Goal: Task Accomplishment & Management: Complete application form

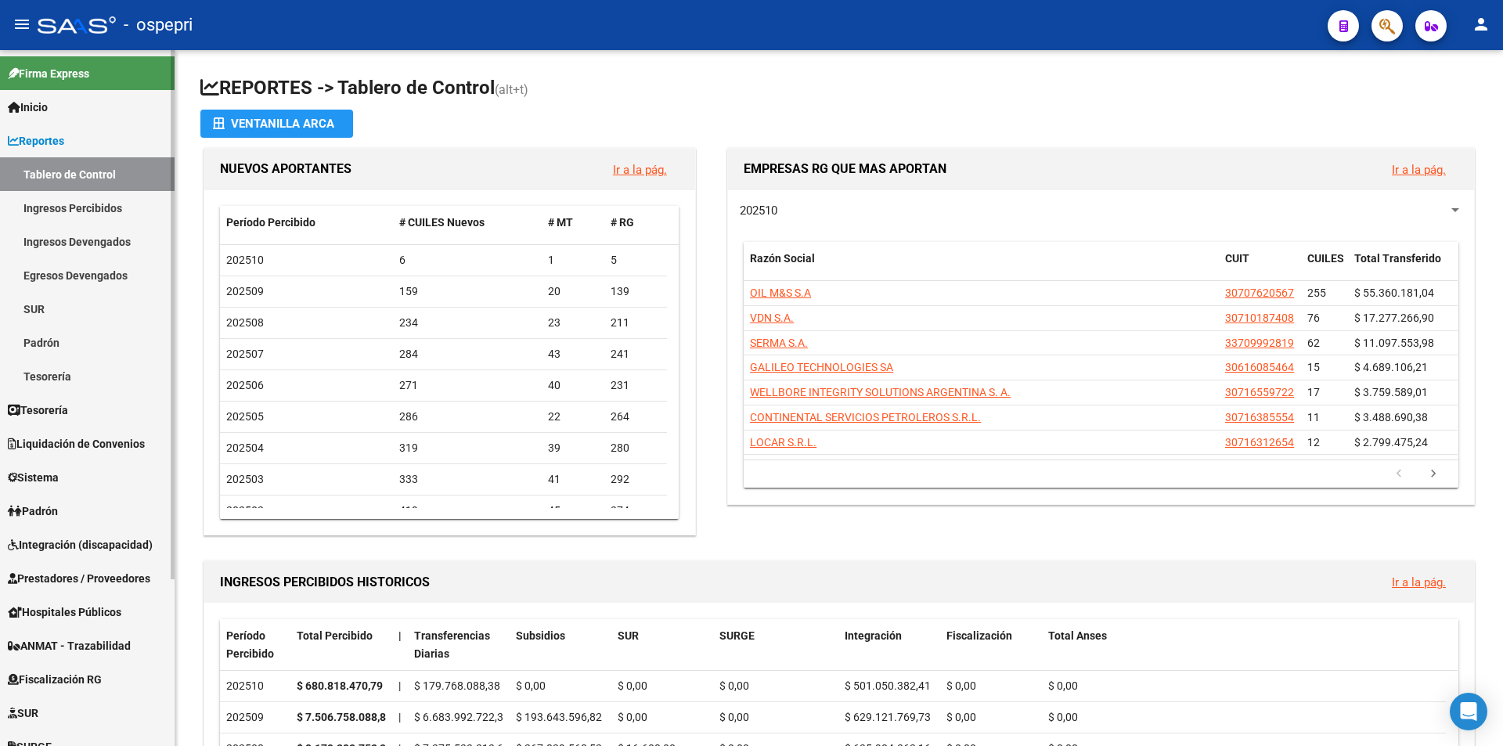
click at [74, 472] on link "Sistema" at bounding box center [87, 477] width 175 height 34
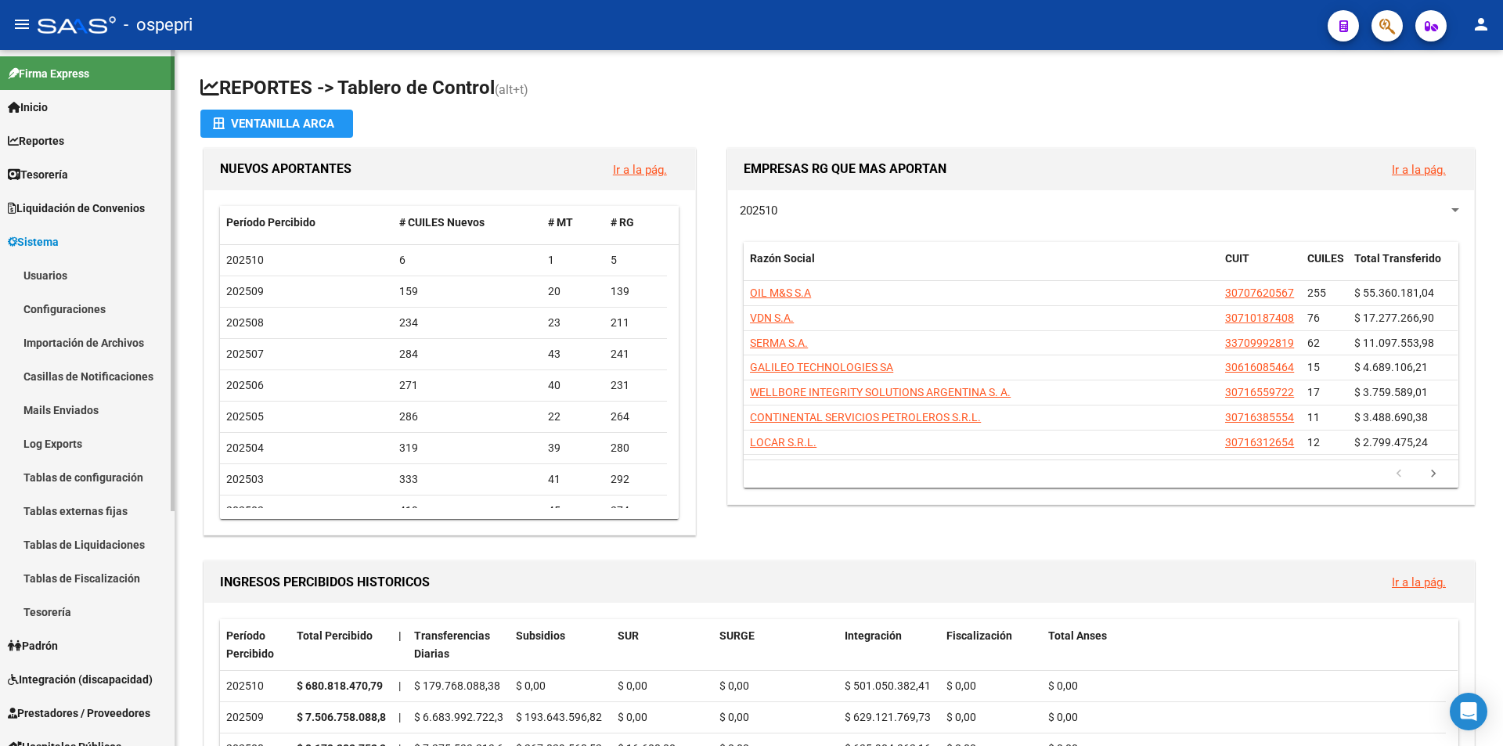
click at [81, 270] on link "Usuarios" at bounding box center [87, 275] width 175 height 34
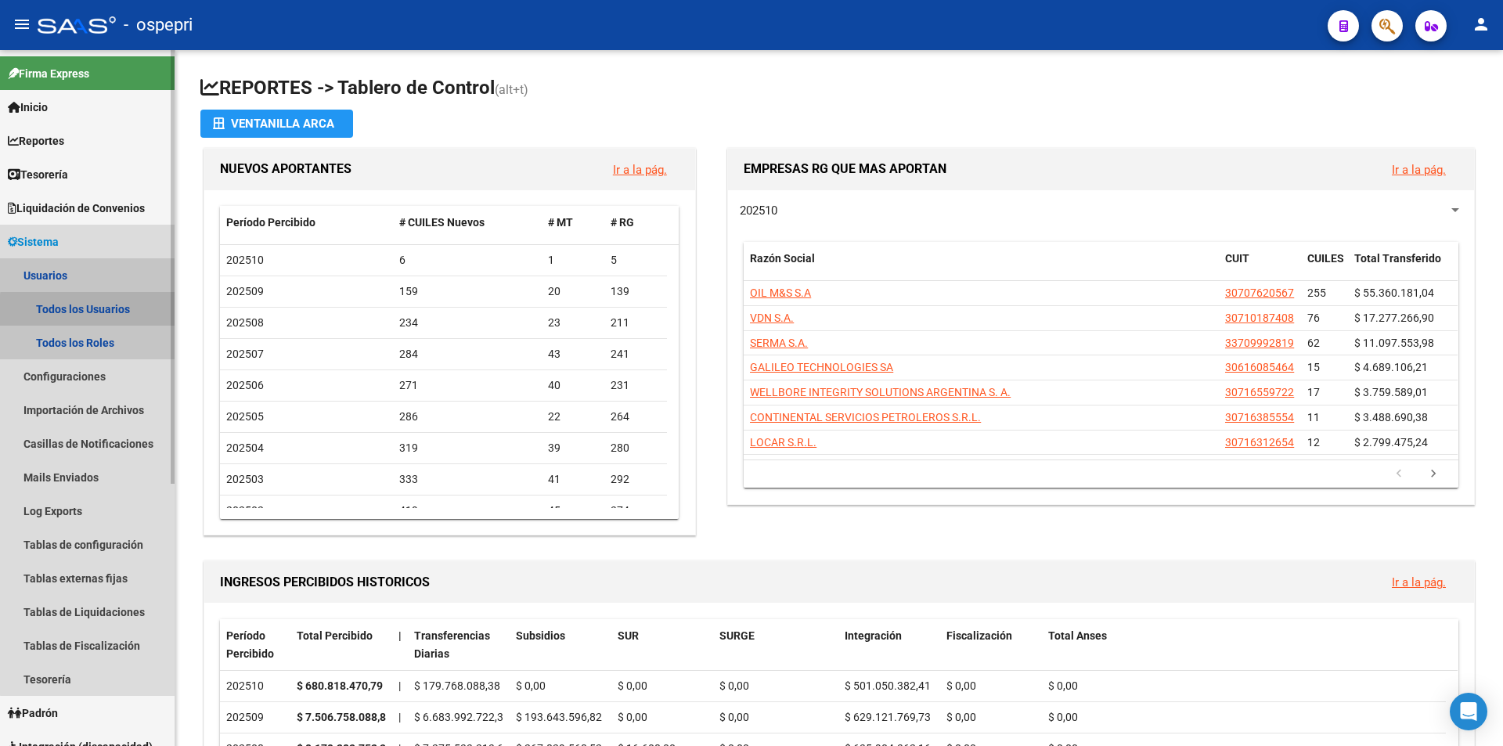
click at [93, 311] on link "Todos los Usuarios" at bounding box center [87, 309] width 175 height 34
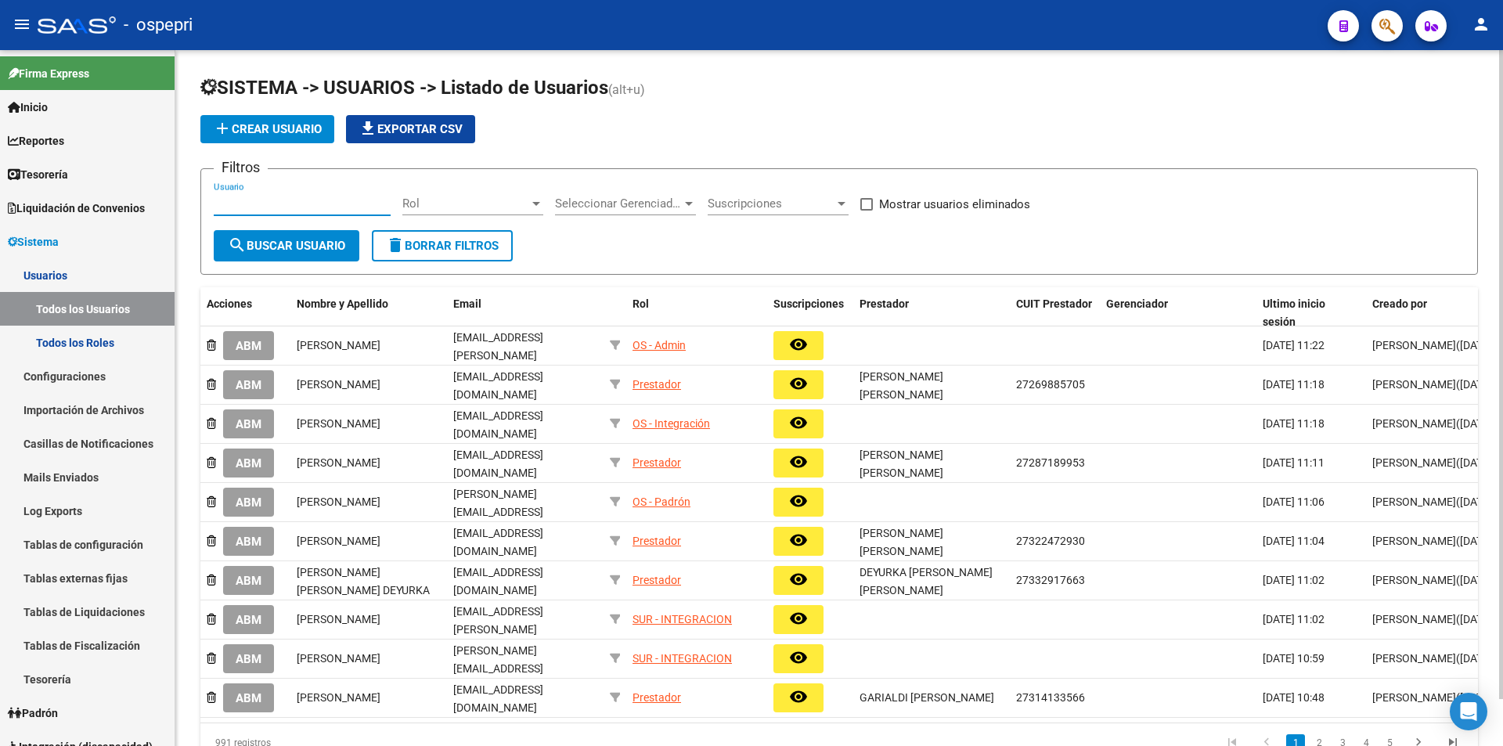
click at [244, 204] on input "Usuario" at bounding box center [302, 204] width 177 height 14
paste input "27348036470"
type input "27348036470"
click at [330, 236] on button "search Buscar Usuario" at bounding box center [287, 245] width 146 height 31
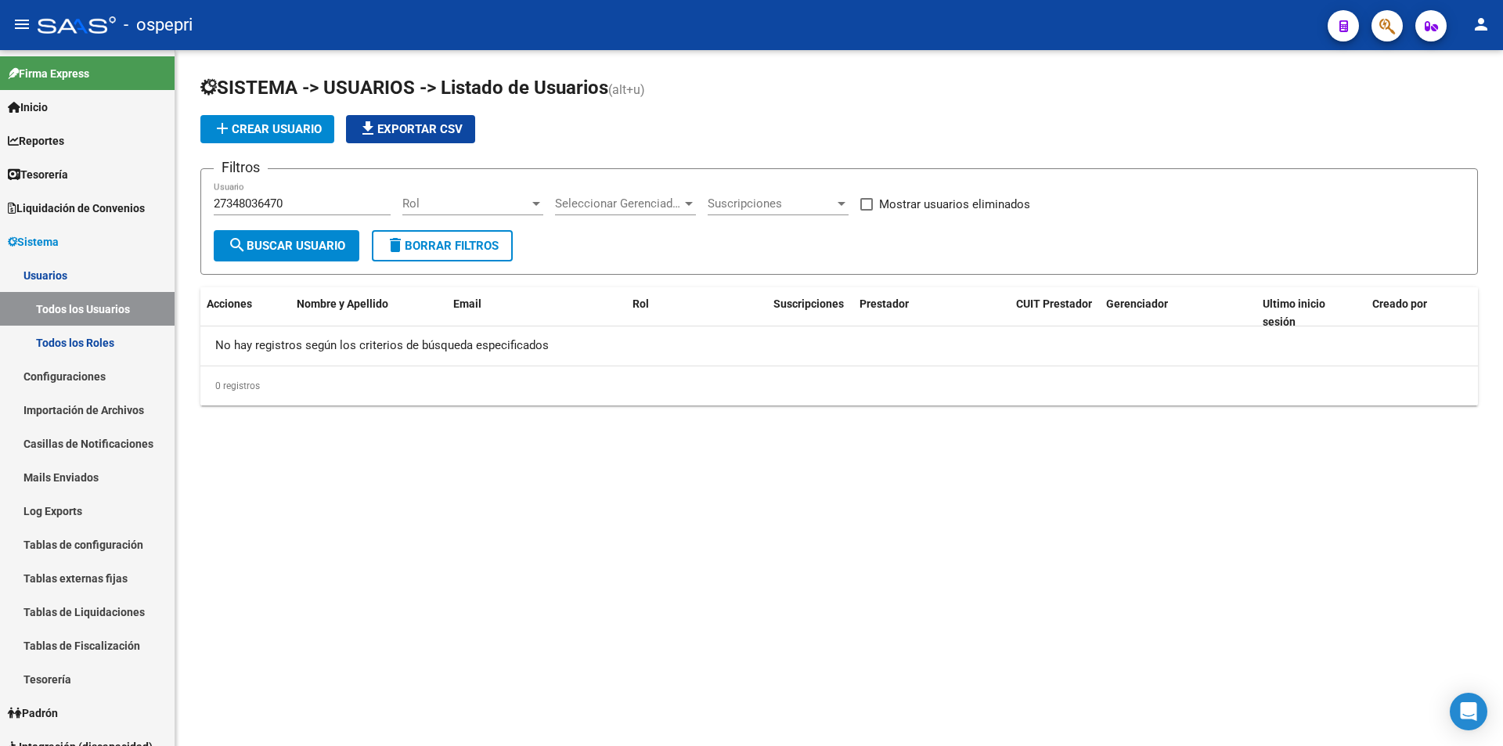
click at [288, 139] on button "add Crear Usuario" at bounding box center [267, 129] width 134 height 28
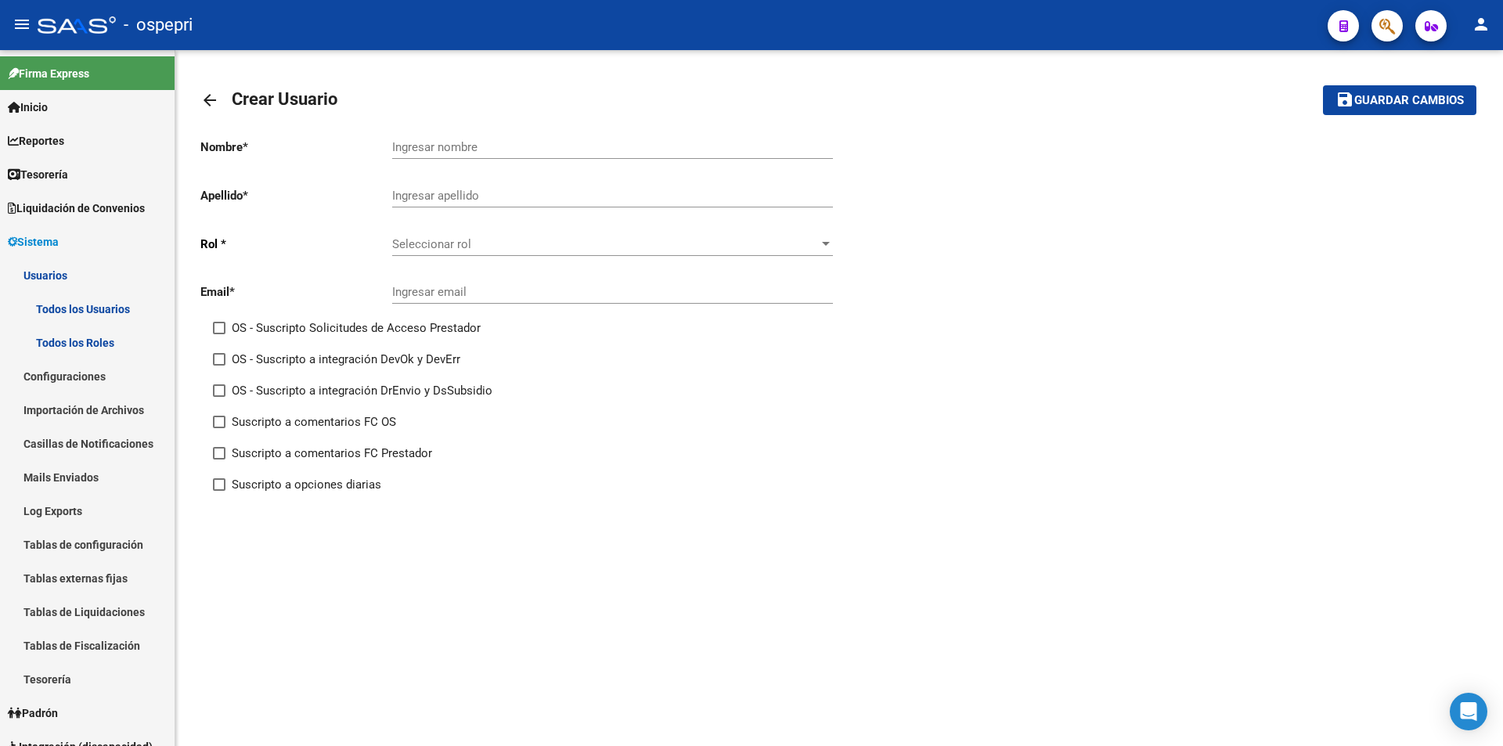
click at [469, 149] on input "Ingresar nombre" at bounding box center [612, 147] width 441 height 14
paste input "[PERSON_NAME] [PERSON_NAME]"
drag, startPoint x: 428, startPoint y: 143, endPoint x: 382, endPoint y: 145, distance: 46.3
click at [382, 145] on app-form-text-field "Nombre * [PERSON_NAME] [PERSON_NAME] nombre" at bounding box center [516, 147] width 633 height 14
click at [434, 147] on input "[PERSON_NAME] [PERSON_NAME]" at bounding box center [612, 147] width 441 height 14
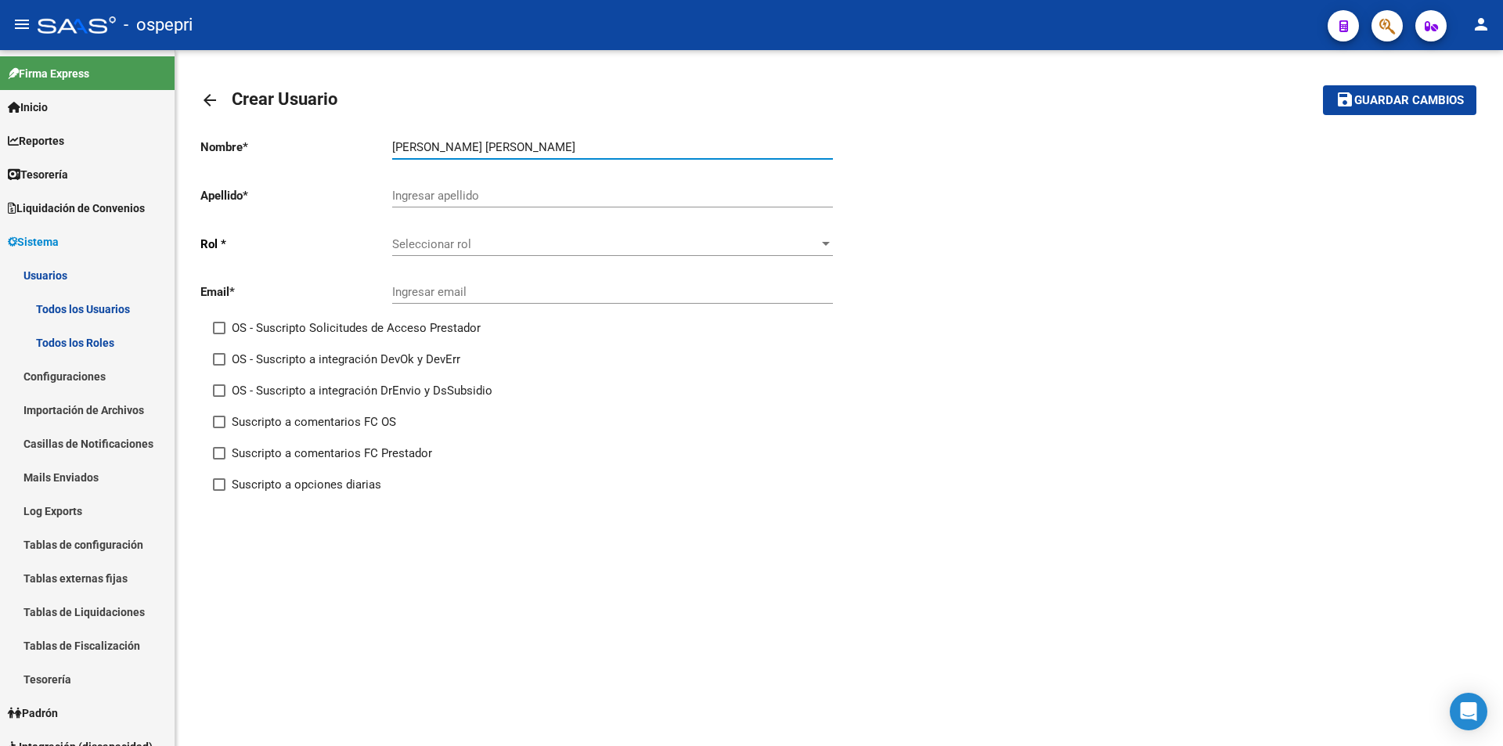
click at [428, 144] on input "[PERSON_NAME] [PERSON_NAME]" at bounding box center [612, 147] width 441 height 14
drag, startPoint x: 431, startPoint y: 146, endPoint x: 381, endPoint y: 148, distance: 50.2
click at [381, 148] on app-form-text-field "Nombre * [PERSON_NAME] [PERSON_NAME] nombre" at bounding box center [516, 147] width 633 height 14
type input "[PERSON_NAME] [PERSON_NAME]"
type input "[PERSON_NAME]"
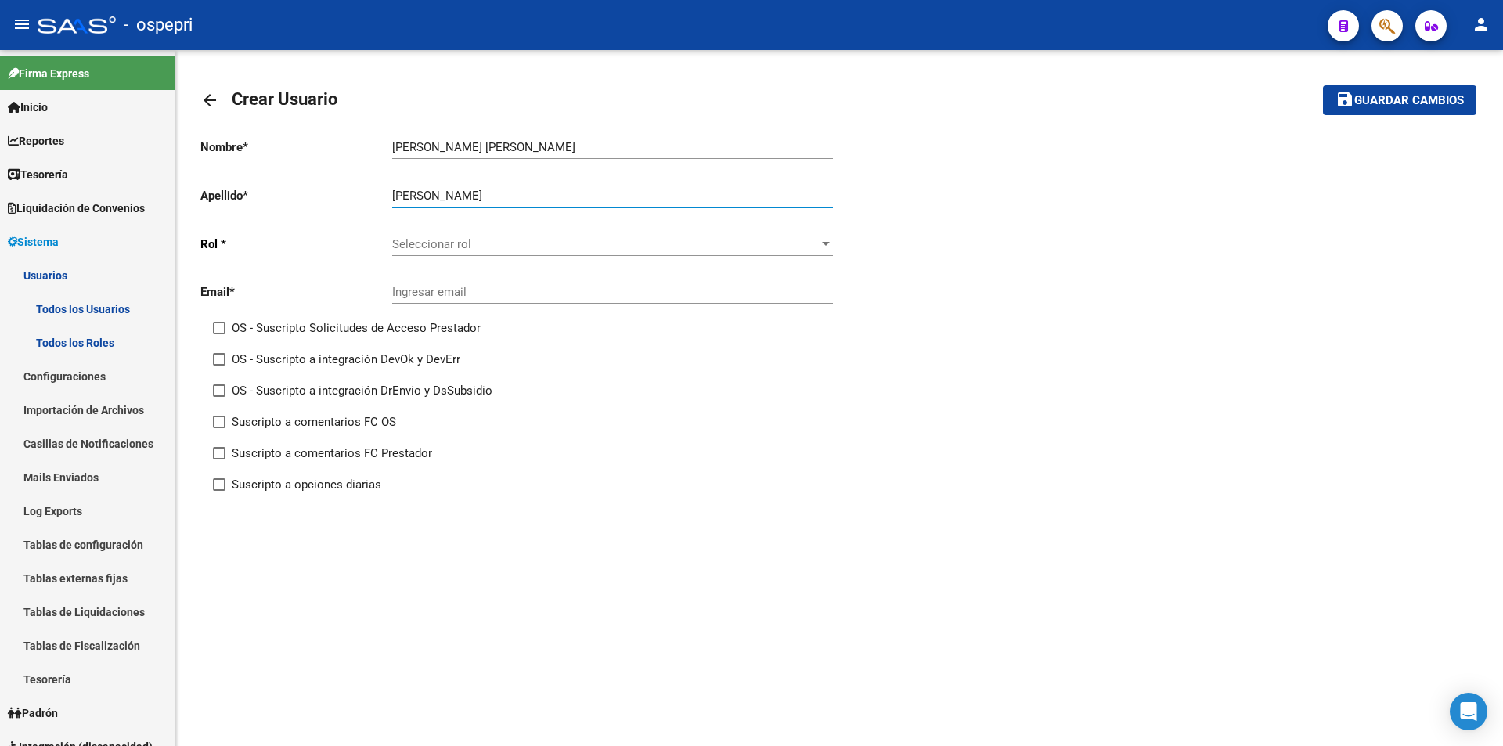
click at [514, 152] on input "[PERSON_NAME] [PERSON_NAME]" at bounding box center [612, 147] width 441 height 14
click at [496, 204] on div "[PERSON_NAME] Ingresar apellido" at bounding box center [612, 191] width 441 height 34
click at [497, 193] on input "[PERSON_NAME]" at bounding box center [612, 196] width 441 height 14
click at [484, 245] on span "Seleccionar rol" at bounding box center [605, 244] width 427 height 14
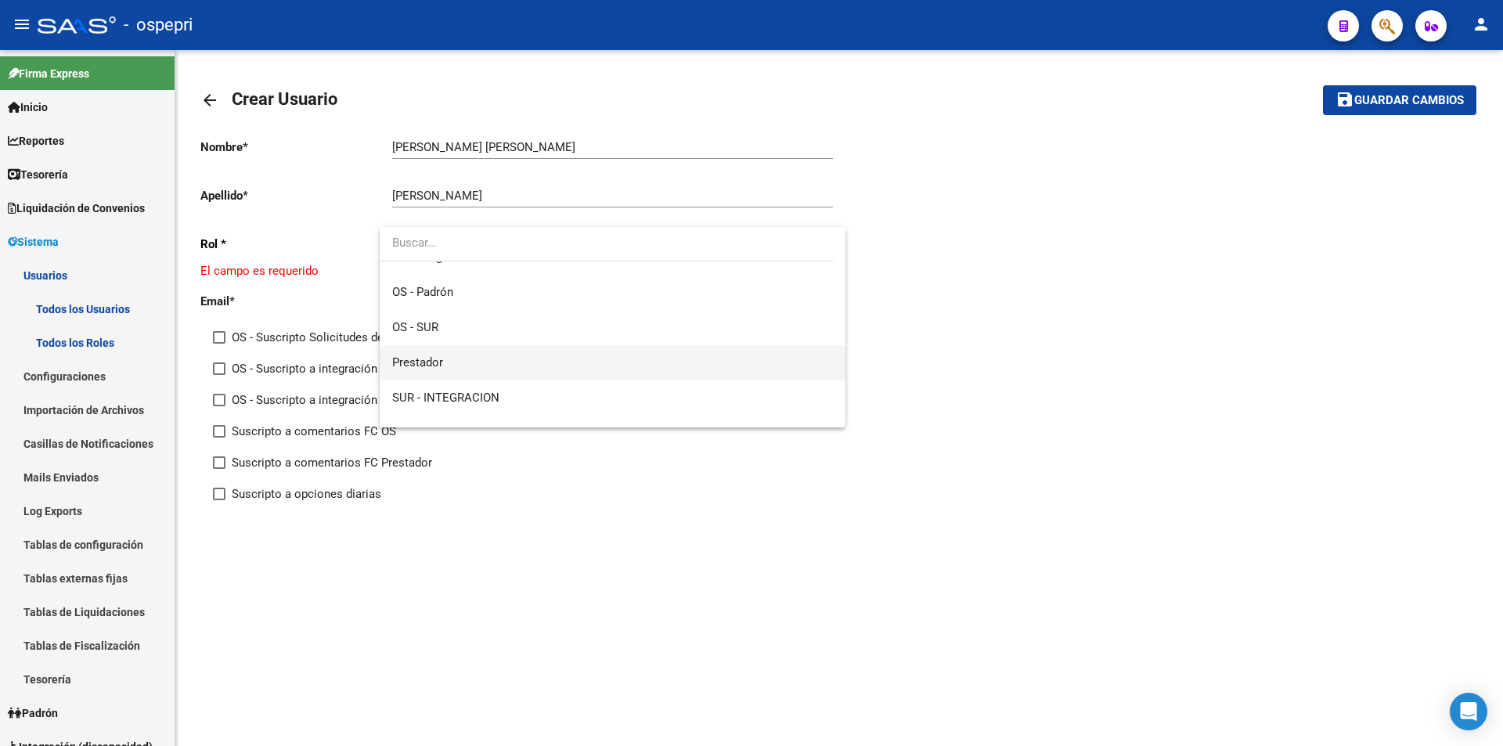
scroll to position [222, 0]
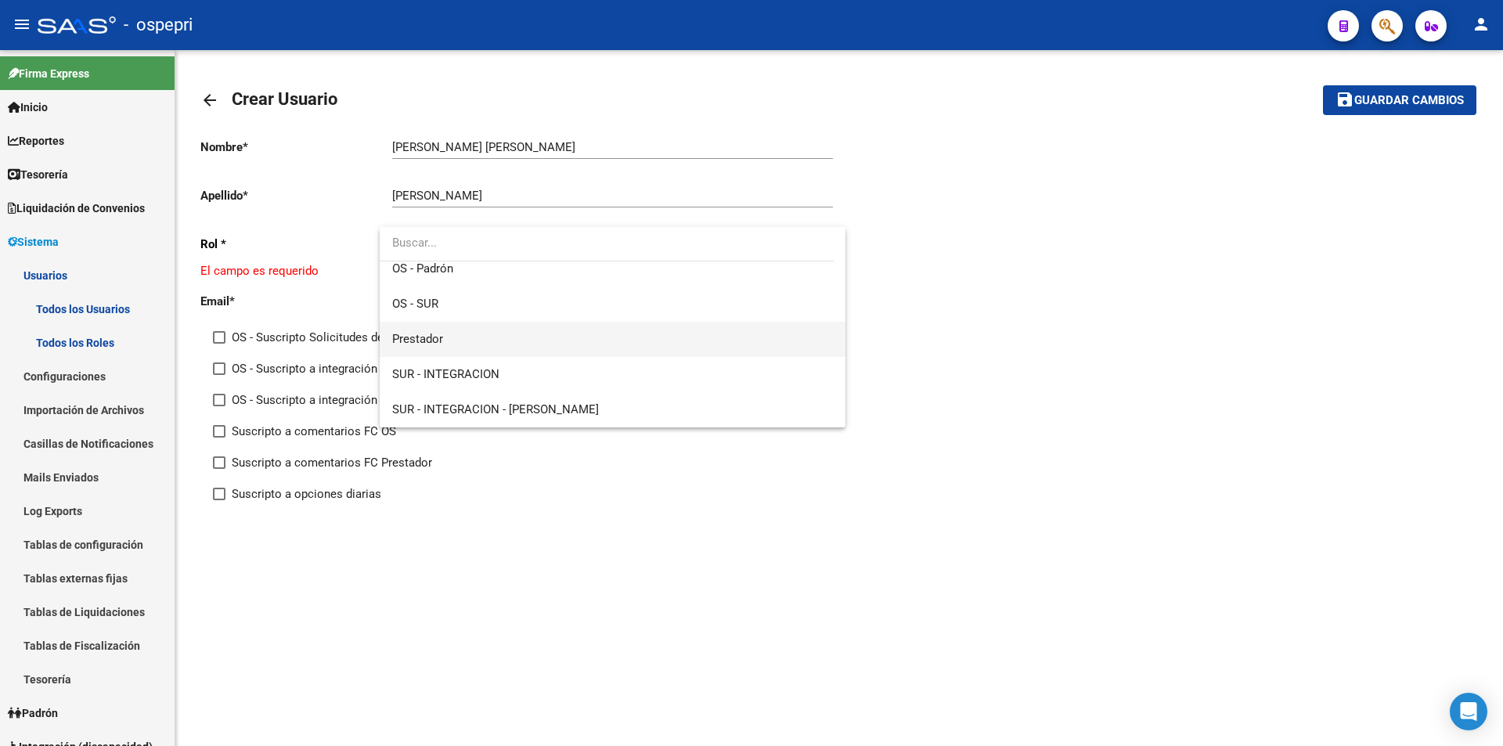
click at [490, 341] on span "Prestador" at bounding box center [612, 339] width 441 height 35
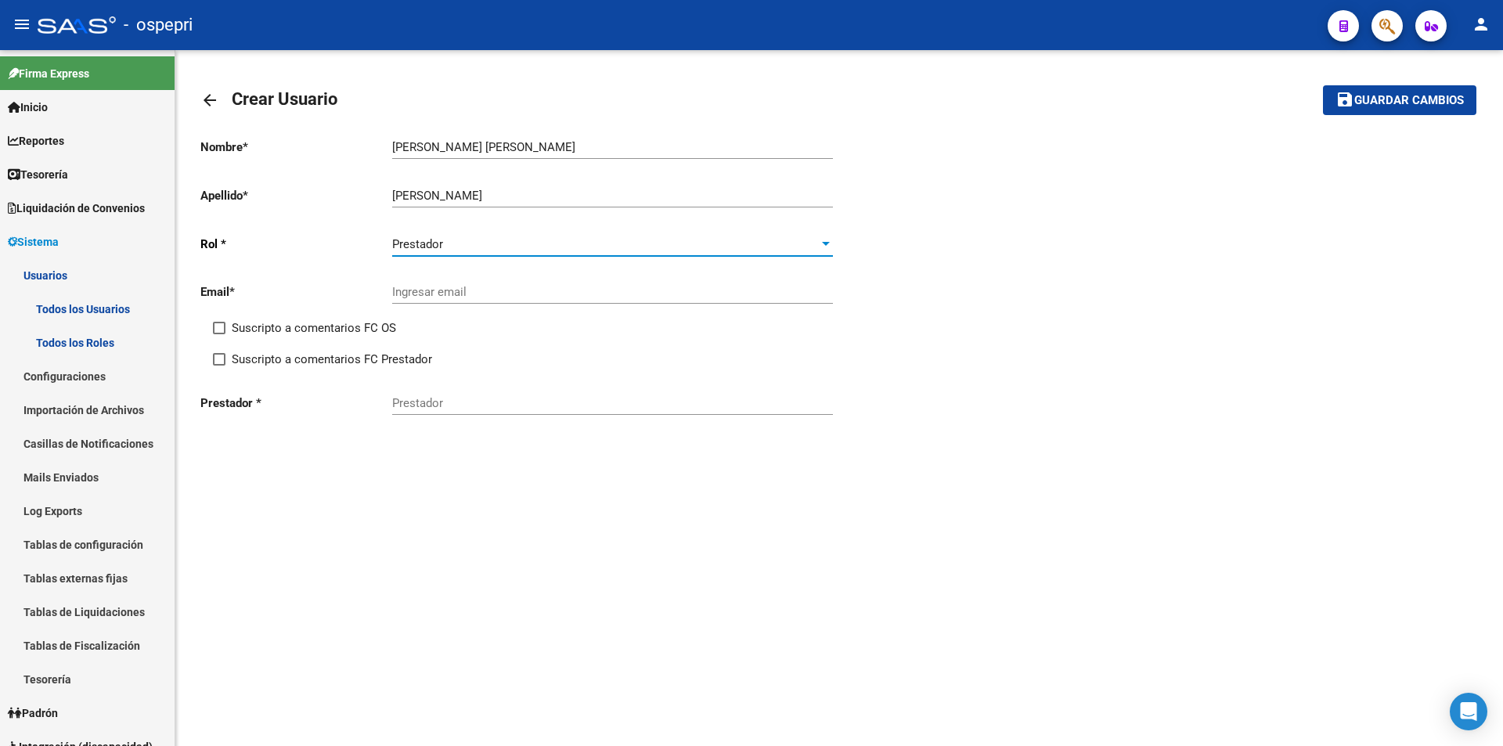
click at [471, 297] on input "Ingresar email" at bounding box center [612, 292] width 441 height 14
paste input "[EMAIL_ADDRESS][DOMAIN_NAME]"
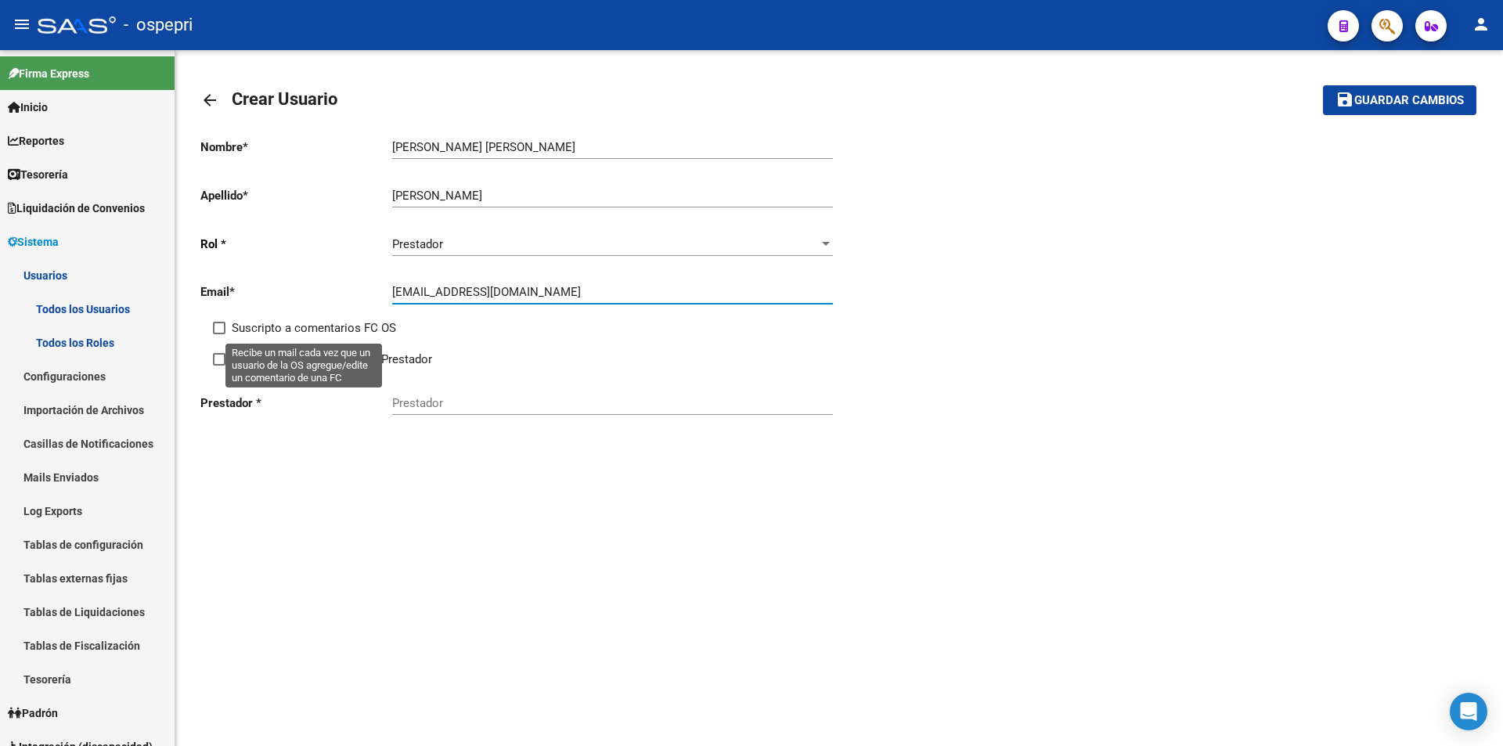
type input "[EMAIL_ADDRESS][DOMAIN_NAME]"
click at [382, 323] on span "Suscripto a comentarios FC OS" at bounding box center [314, 328] width 164 height 19
click at [219, 334] on input "Suscripto a comentarios FC OS" at bounding box center [218, 334] width 1 height 1
checkbox input "true"
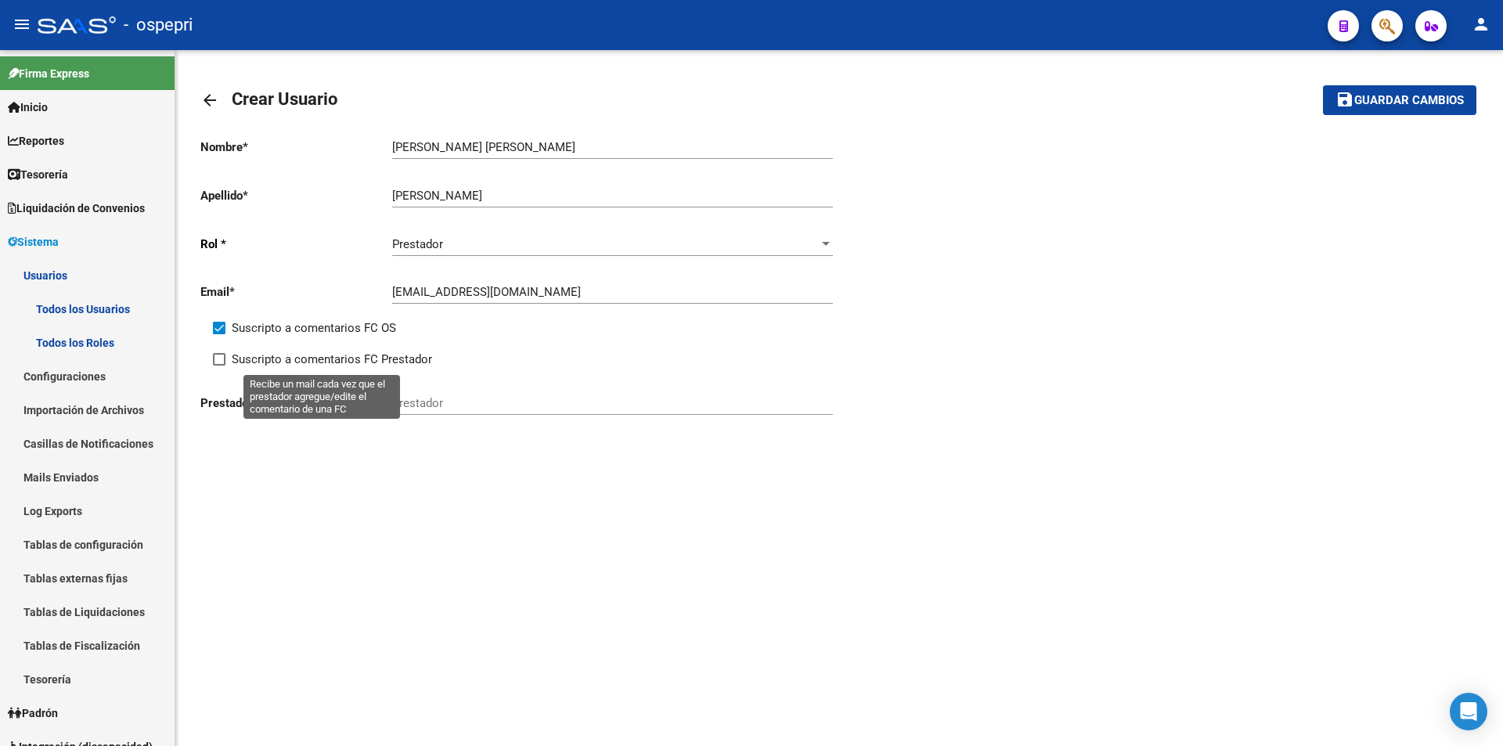
click at [410, 356] on span "Suscripto a comentarios FC Prestador" at bounding box center [332, 359] width 200 height 19
click at [219, 366] on input "Suscripto a comentarios FC Prestador" at bounding box center [218, 366] width 1 height 1
checkbox input "true"
click at [443, 399] on input "Prestador" at bounding box center [612, 403] width 441 height 14
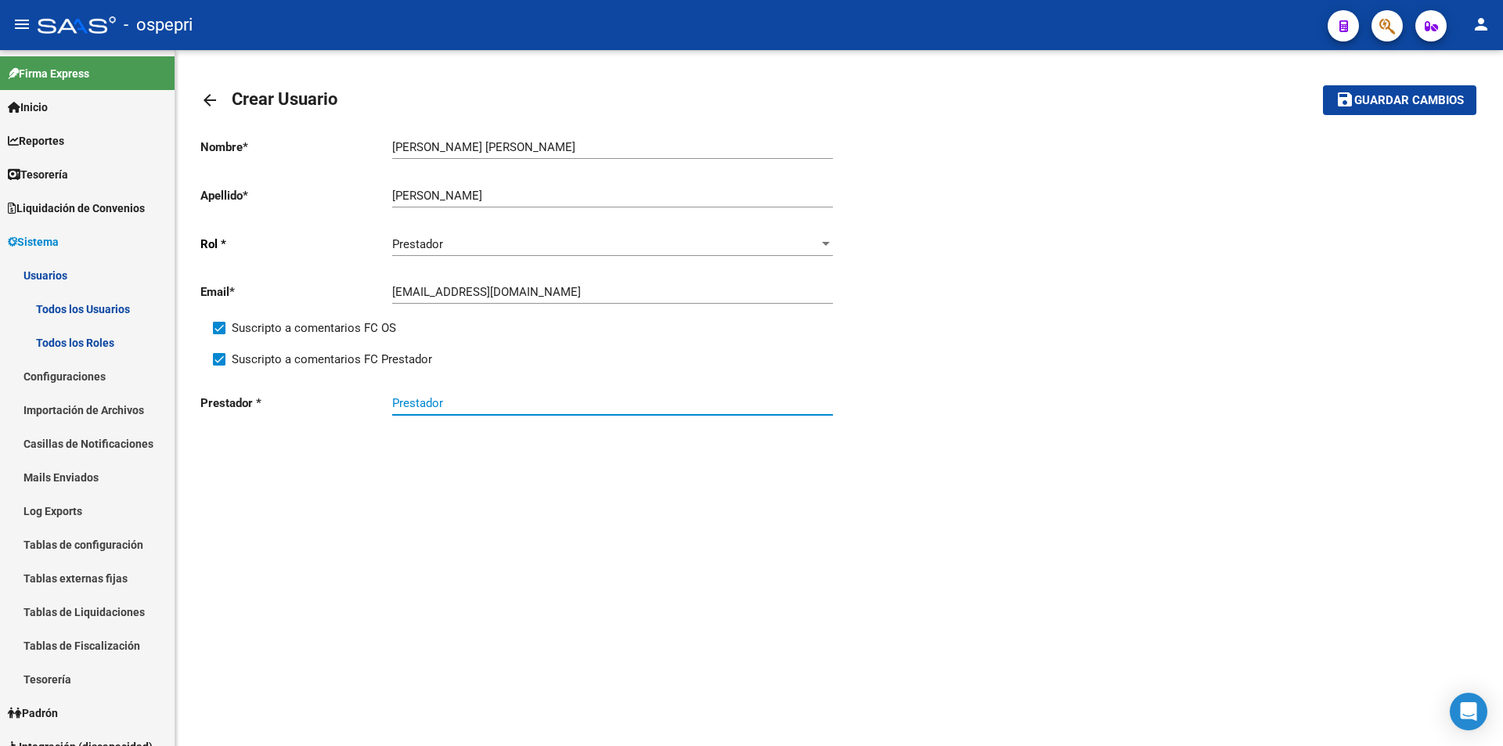
paste input "27348036470"
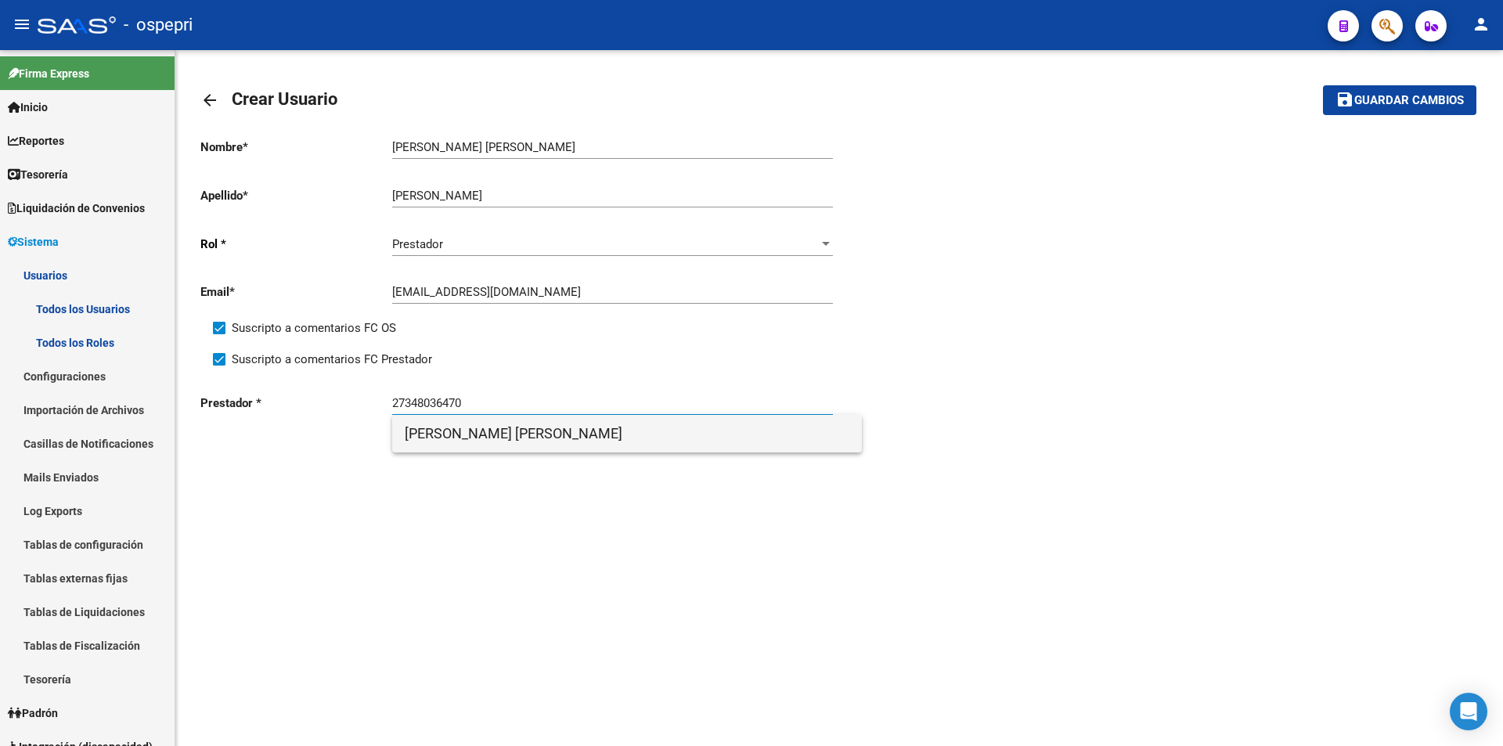
click at [486, 442] on span "[PERSON_NAME] [PERSON_NAME]" at bounding box center [627, 434] width 445 height 38
type input "[PERSON_NAME] [PERSON_NAME]"
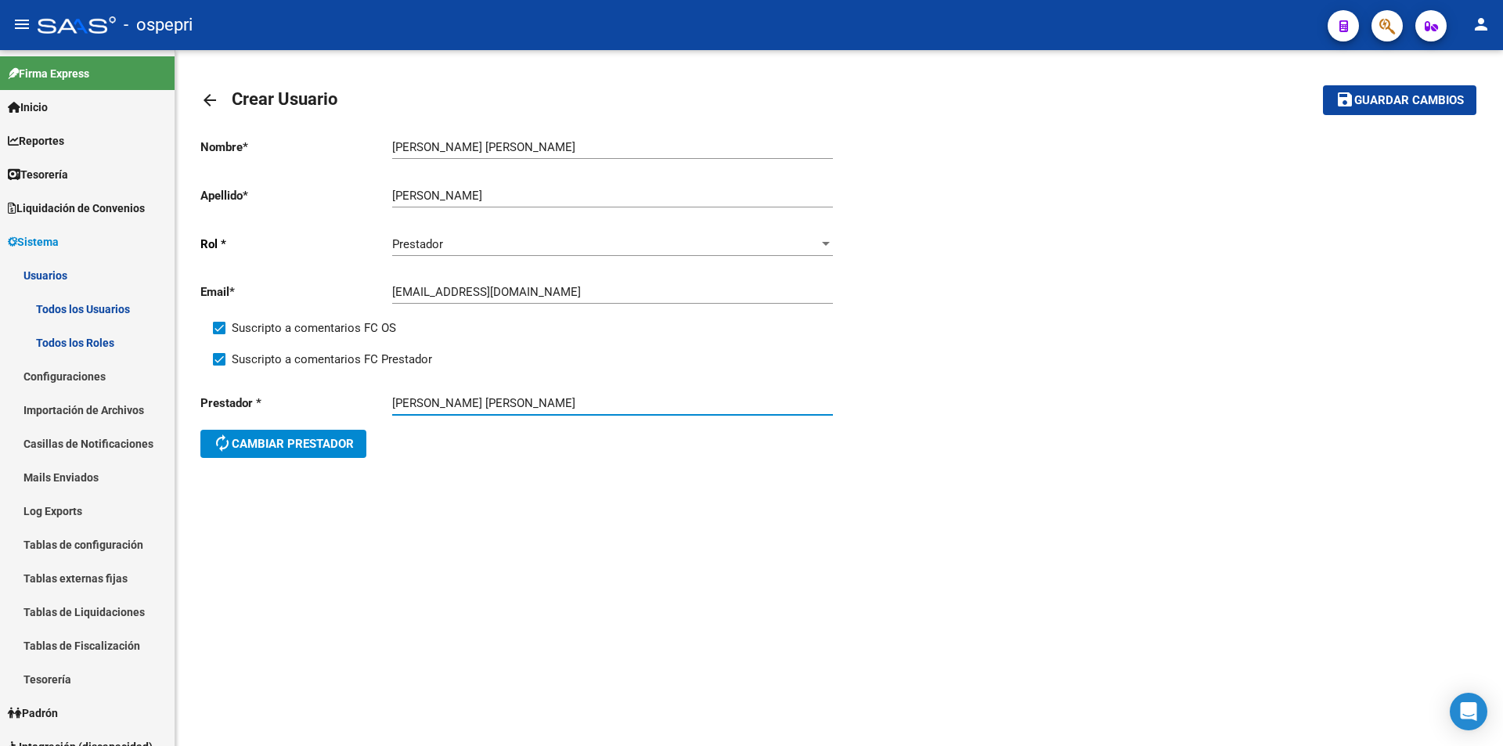
click at [1387, 110] on button "save Guardar cambios" at bounding box center [1399, 99] width 153 height 29
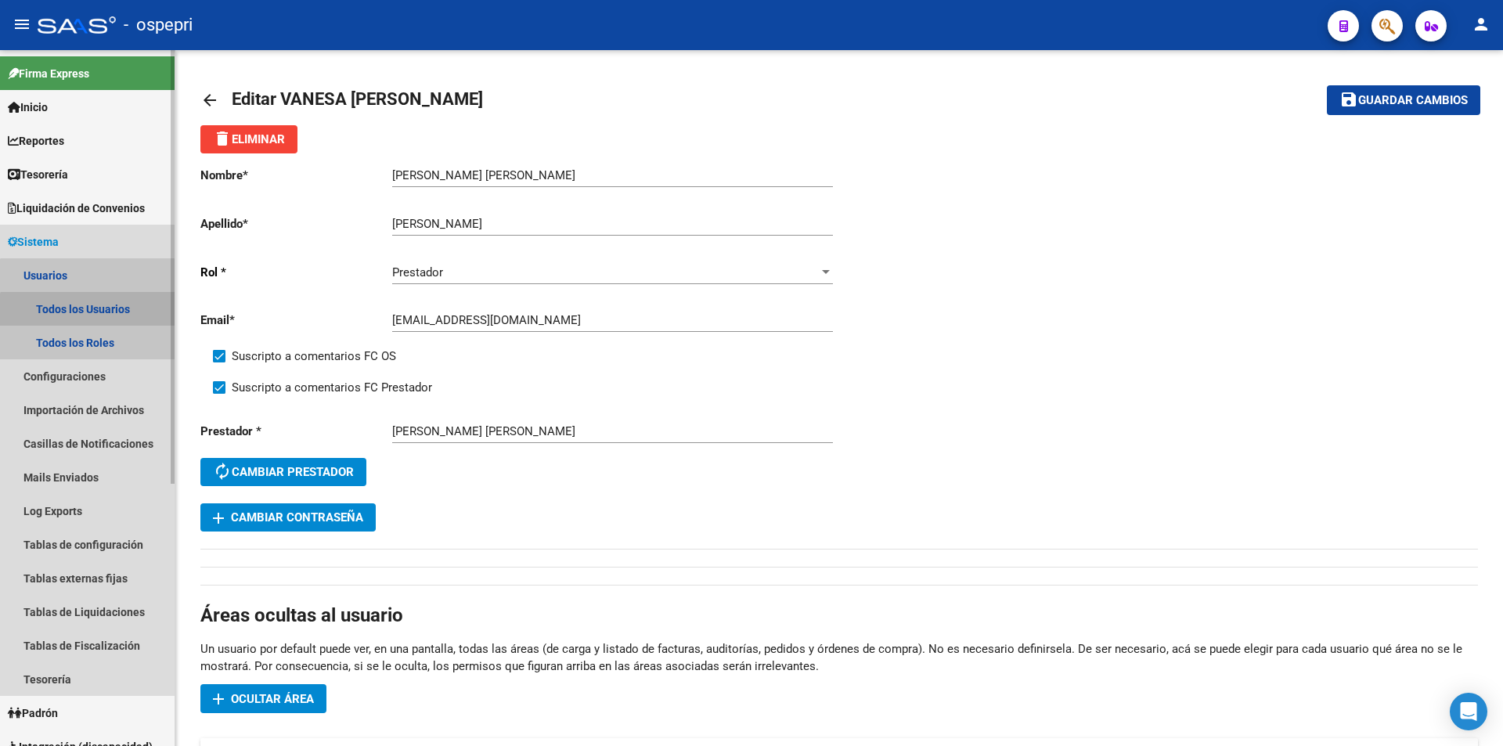
click at [88, 314] on link "Todos los Usuarios" at bounding box center [87, 309] width 175 height 34
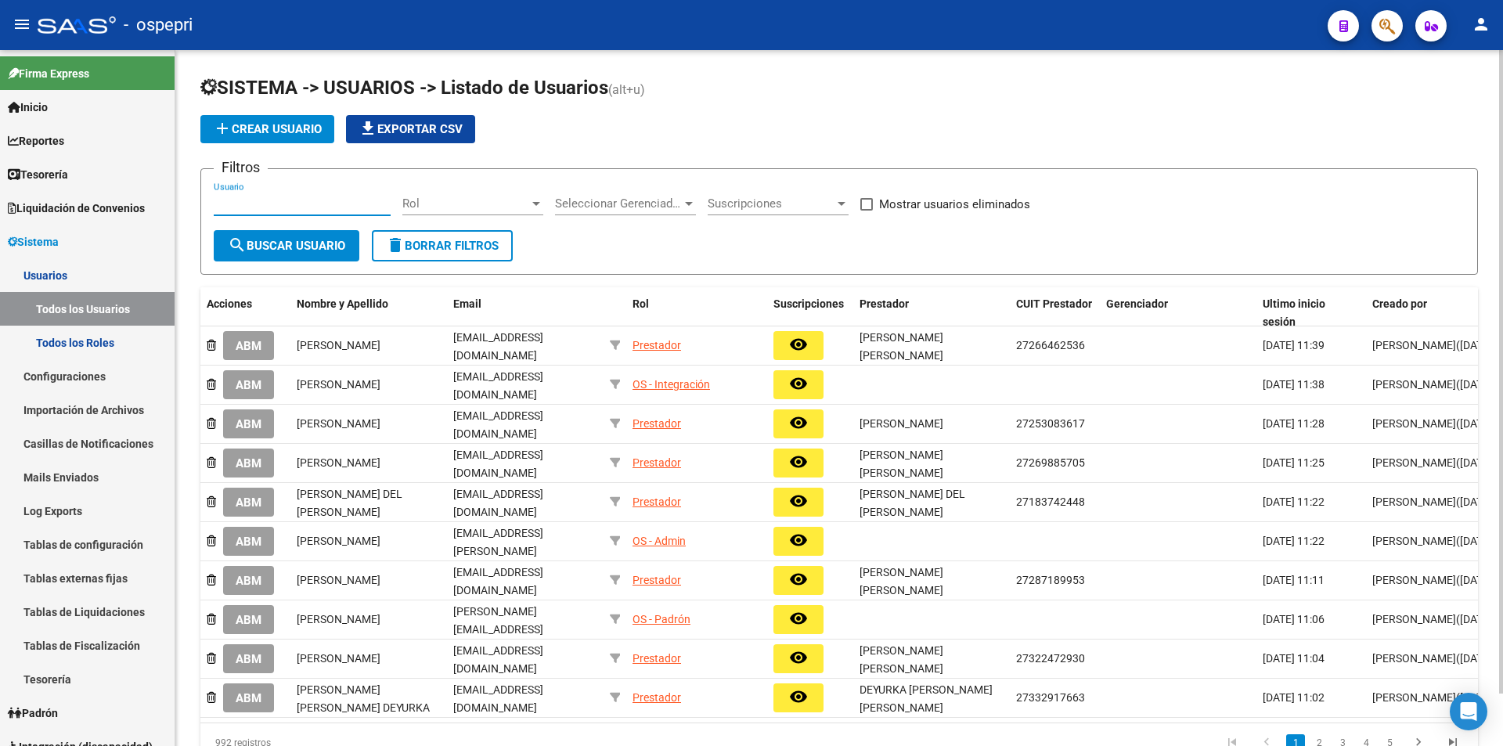
click at [256, 200] on input "Usuario" at bounding box center [302, 204] width 177 height 14
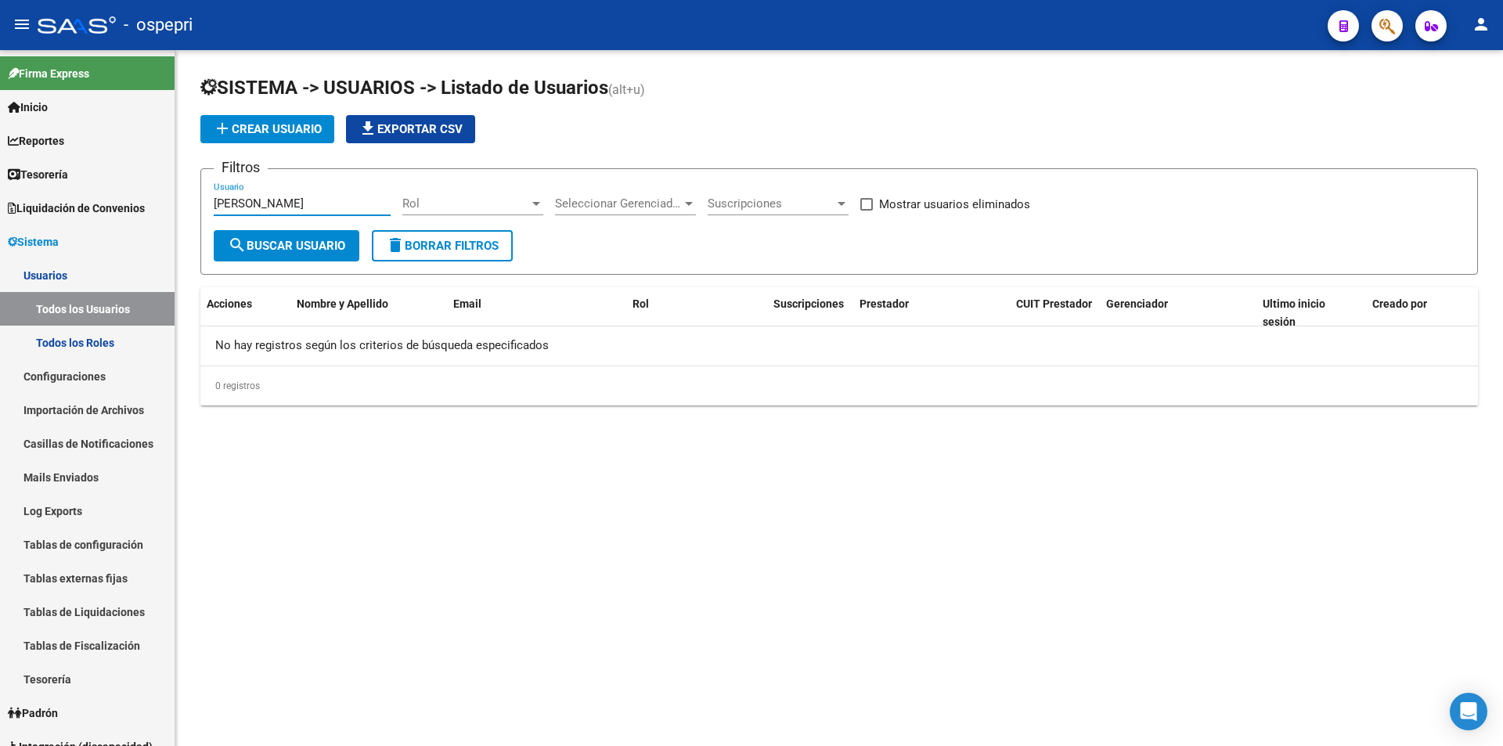
type input "[PERSON_NAME]"
click at [317, 137] on button "add Crear Usuario" at bounding box center [267, 129] width 134 height 28
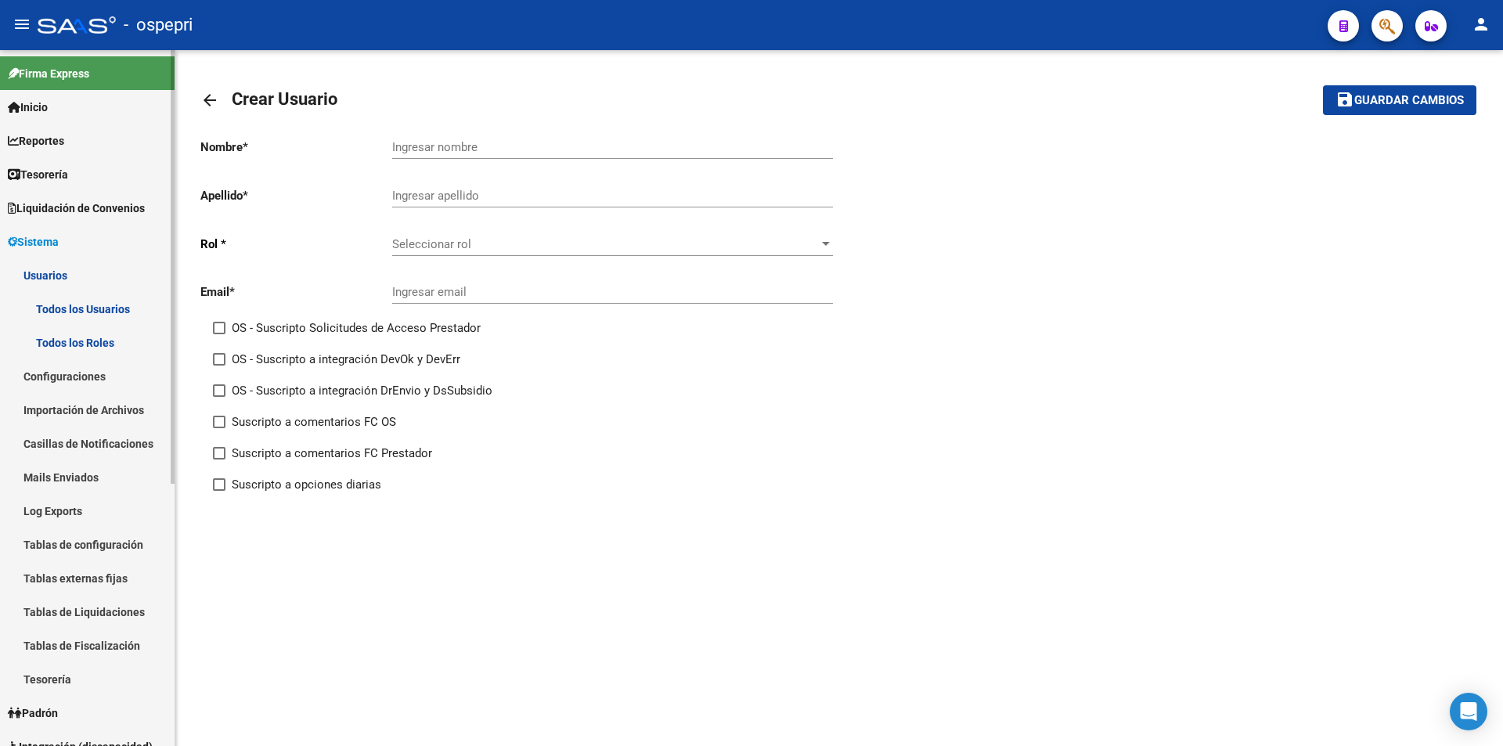
click at [99, 309] on link "Todos los Usuarios" at bounding box center [87, 309] width 175 height 34
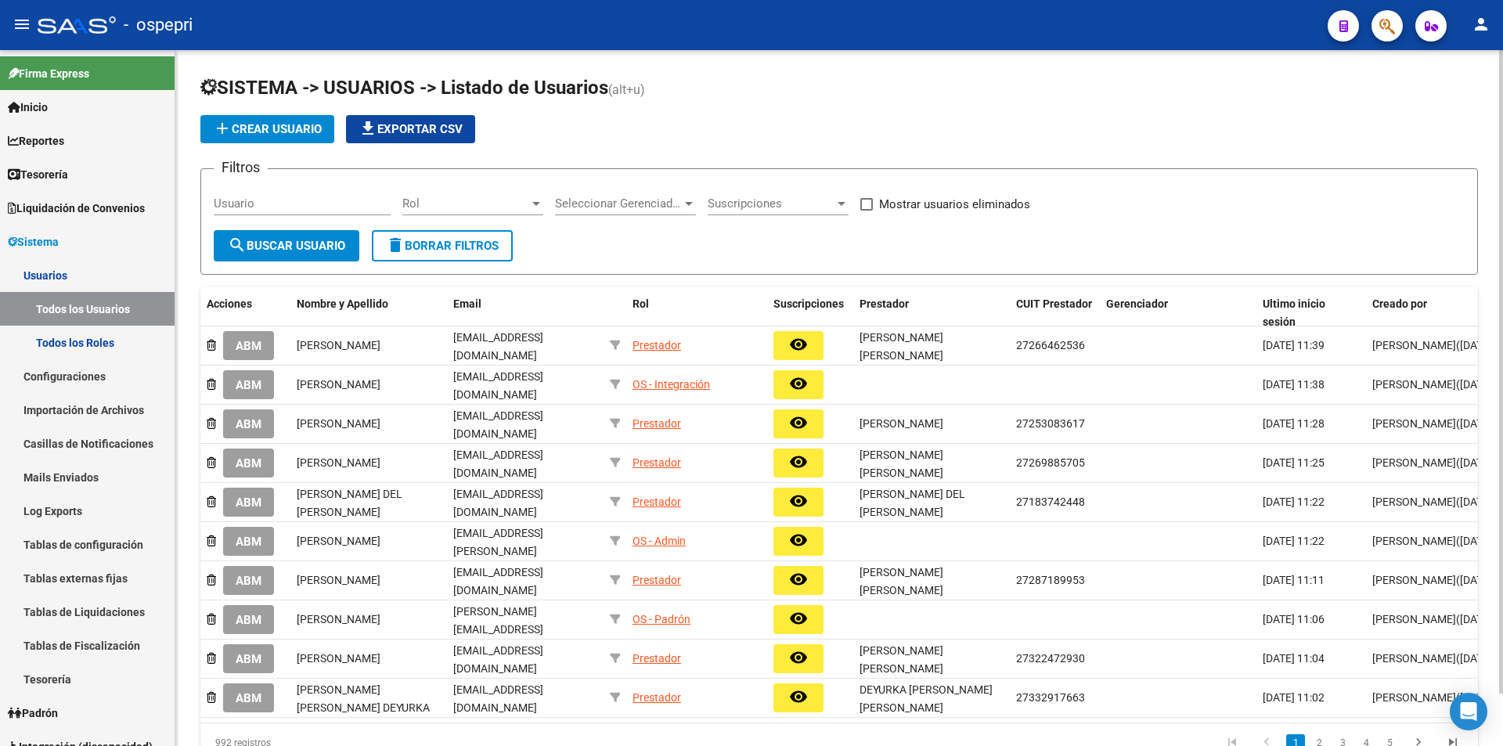
click at [330, 194] on div "Usuario" at bounding box center [302, 199] width 177 height 34
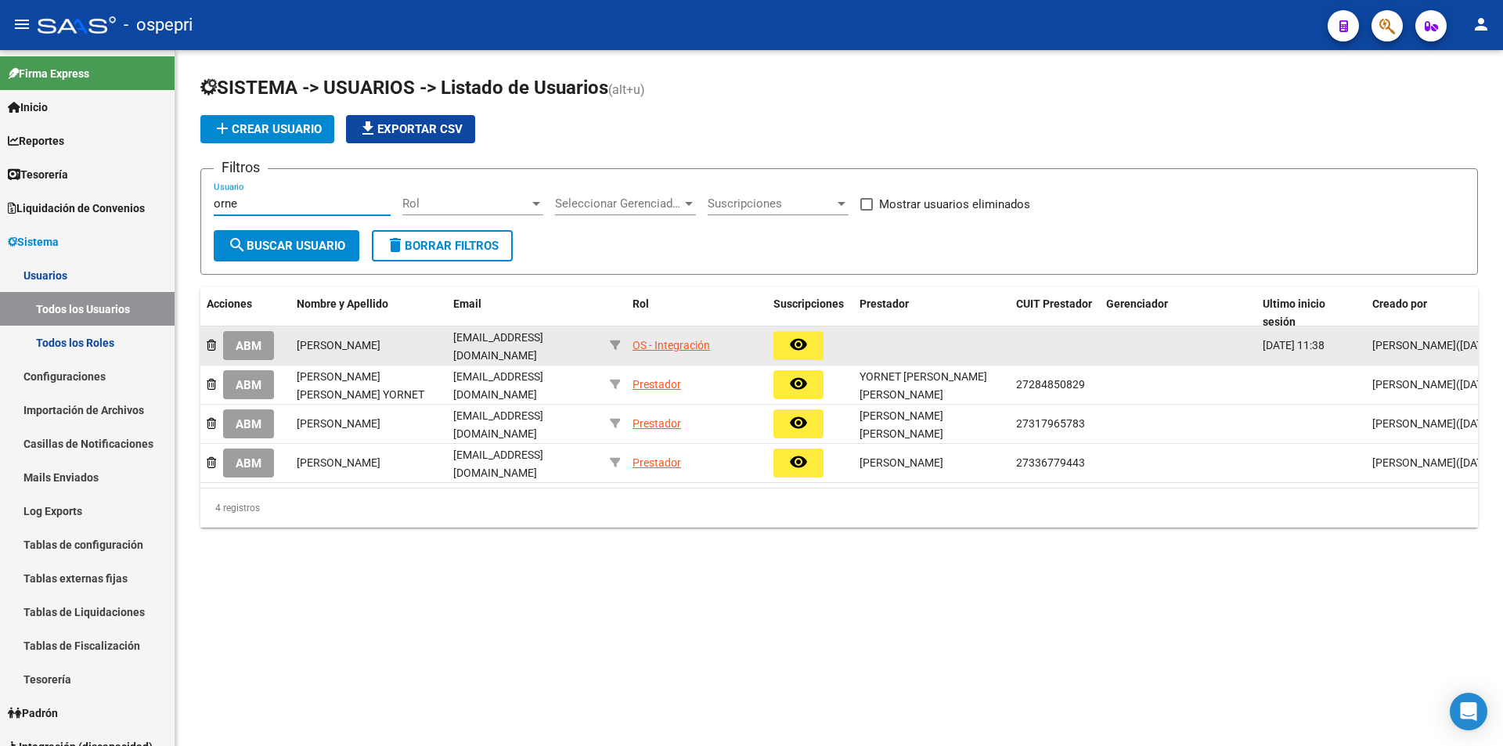
type input "orne"
click at [238, 346] on span "ABM" at bounding box center [249, 346] width 26 height 14
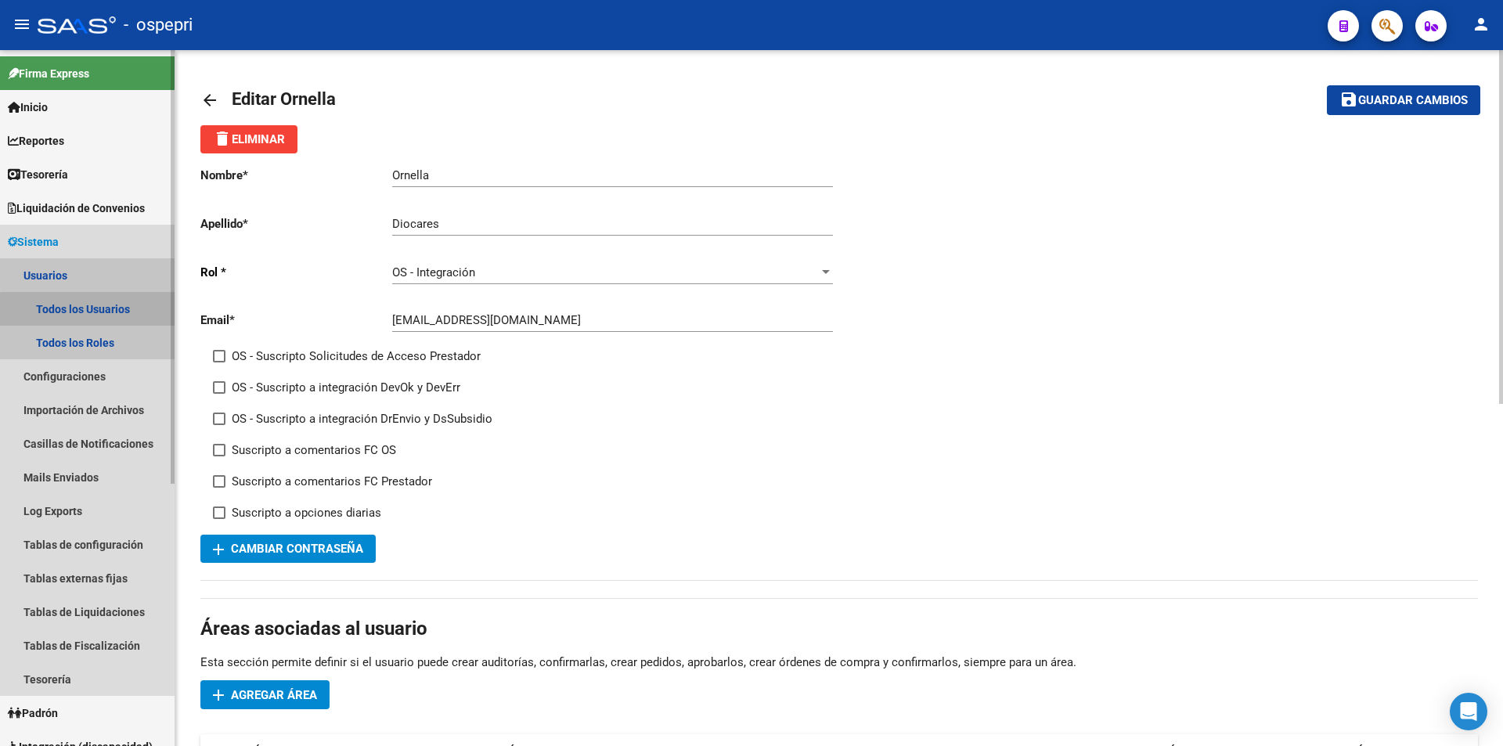
click at [88, 314] on link "Todos los Usuarios" at bounding box center [87, 309] width 175 height 34
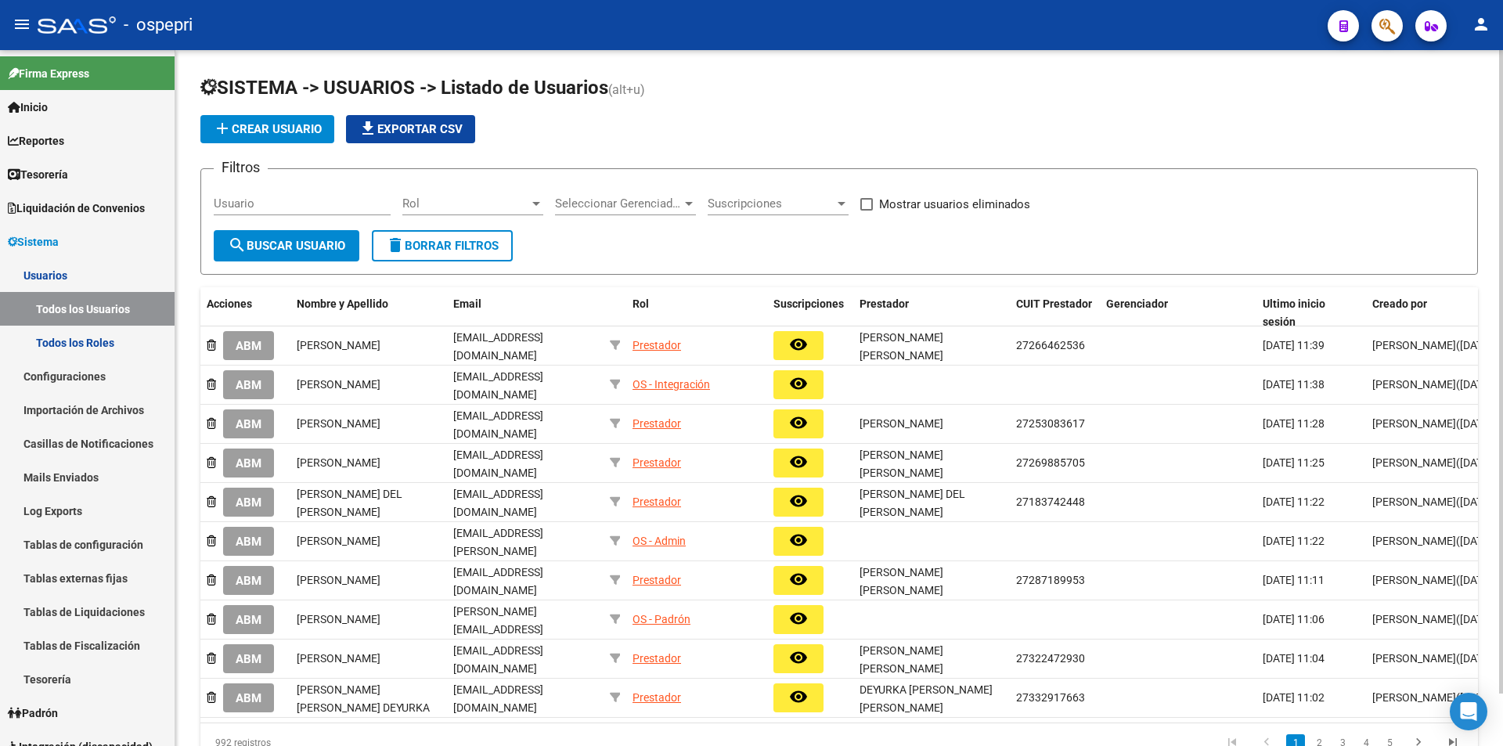
click at [270, 204] on input "Usuario" at bounding box center [302, 204] width 177 height 14
click at [251, 117] on button "add Crear Usuario" at bounding box center [267, 129] width 134 height 28
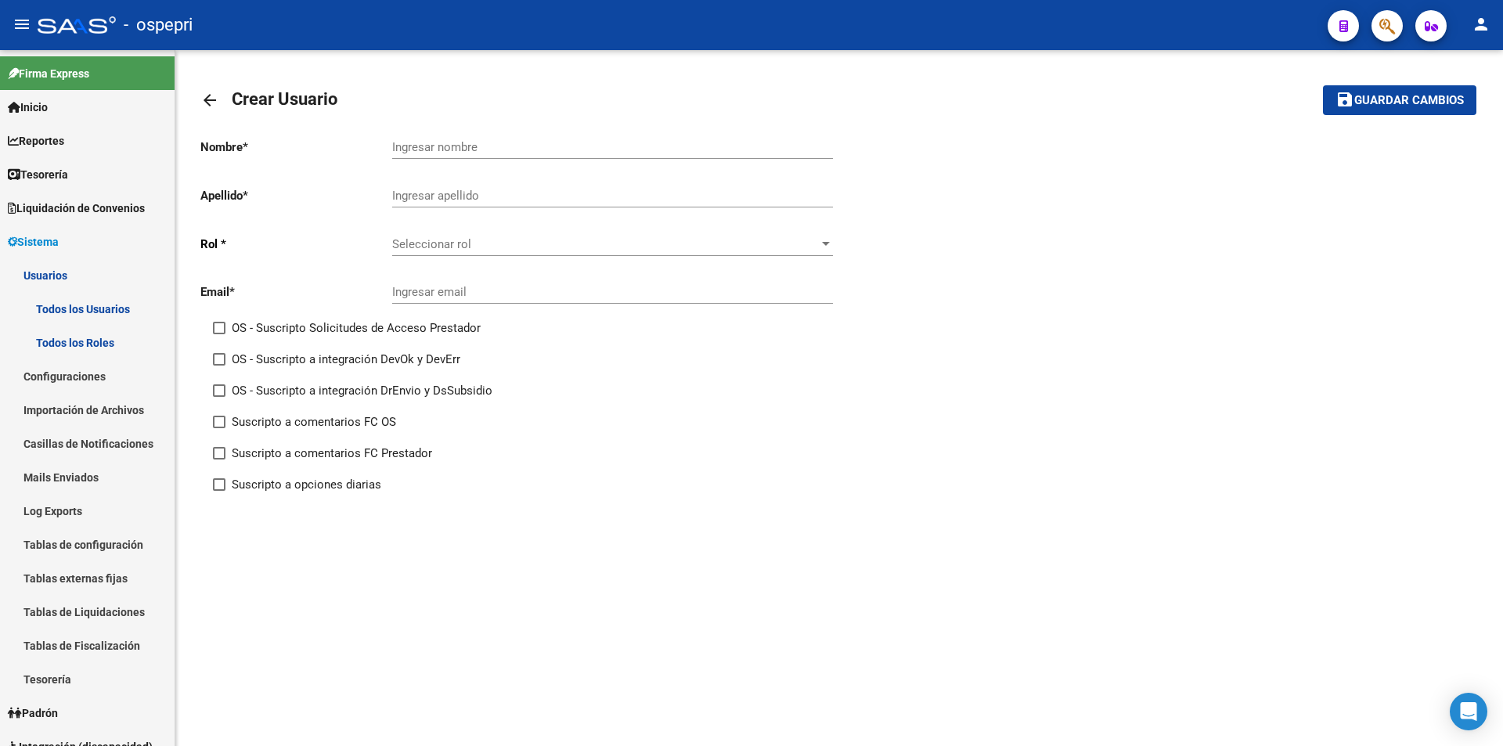
click at [435, 144] on input "Ingresar nombre" at bounding box center [612, 147] width 441 height 14
paste input "Facundo Miquelarena"
drag, startPoint x: 518, startPoint y: 147, endPoint x: 436, endPoint y: 149, distance: 82.2
click at [436, 149] on input "Facundo Miquelarena" at bounding box center [612, 147] width 441 height 14
type input "Facundo"
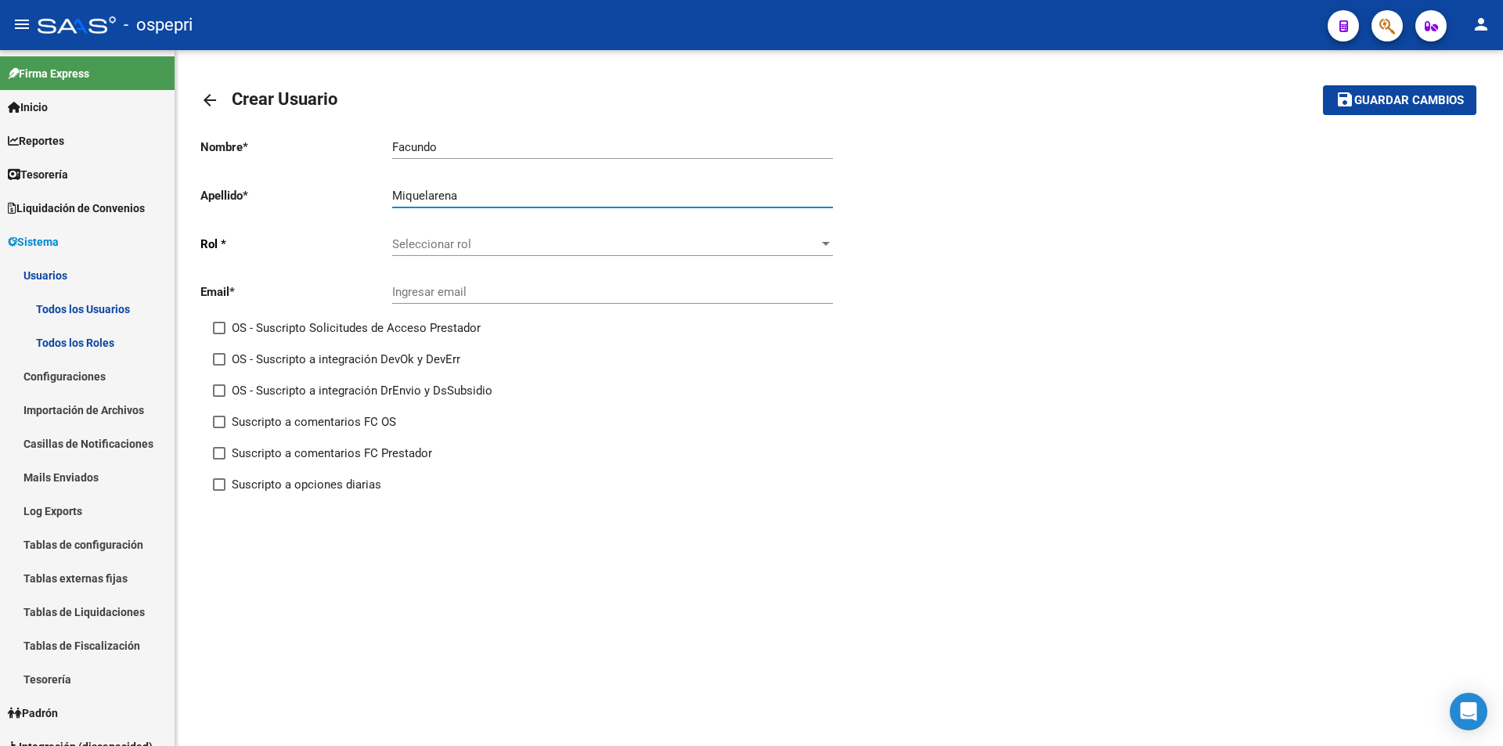
click at [390, 193] on p "Apellido *" at bounding box center [296, 195] width 192 height 17
click at [395, 197] on input "Miquelarena" at bounding box center [612, 196] width 441 height 14
type input "Miquelarena"
click at [421, 244] on span "Seleccionar rol" at bounding box center [605, 244] width 427 height 14
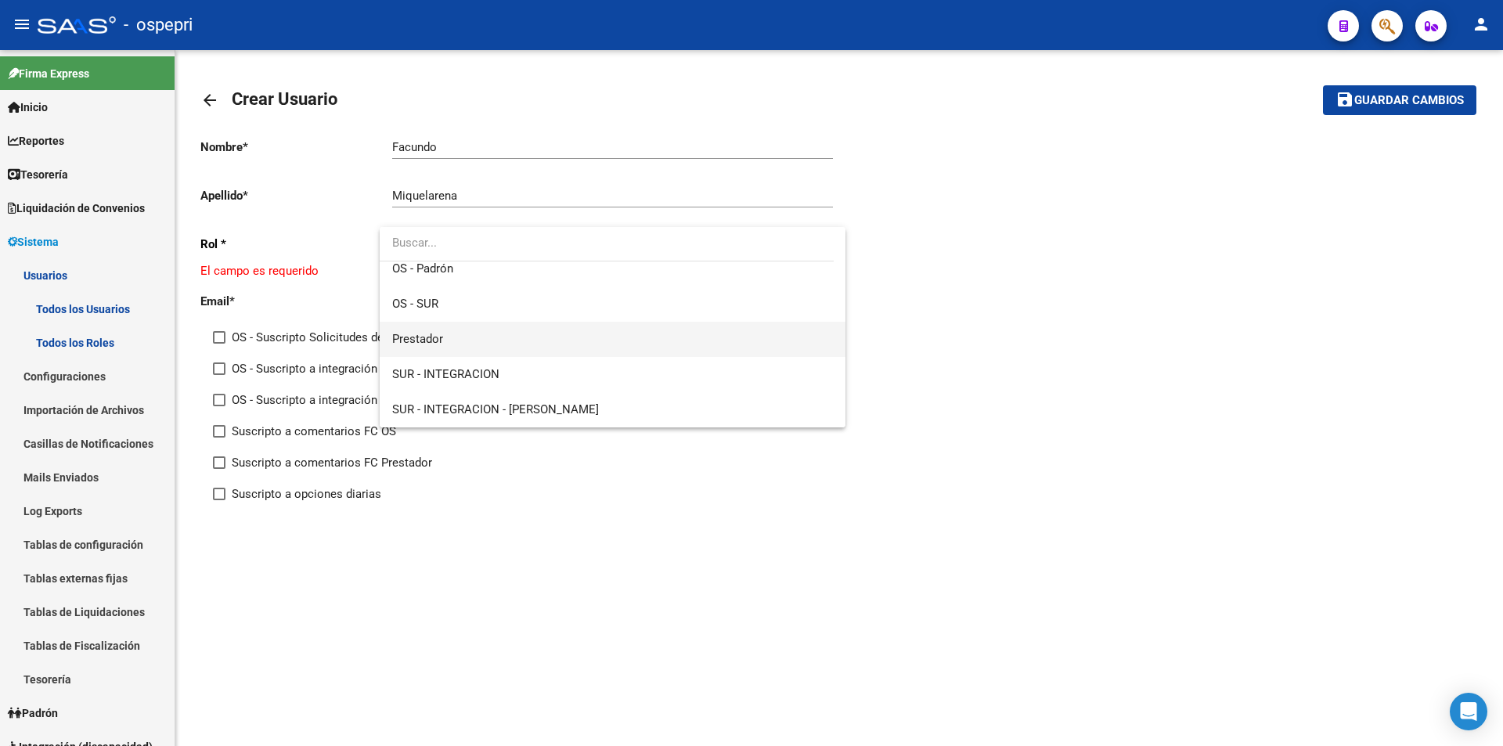
scroll to position [144, 0]
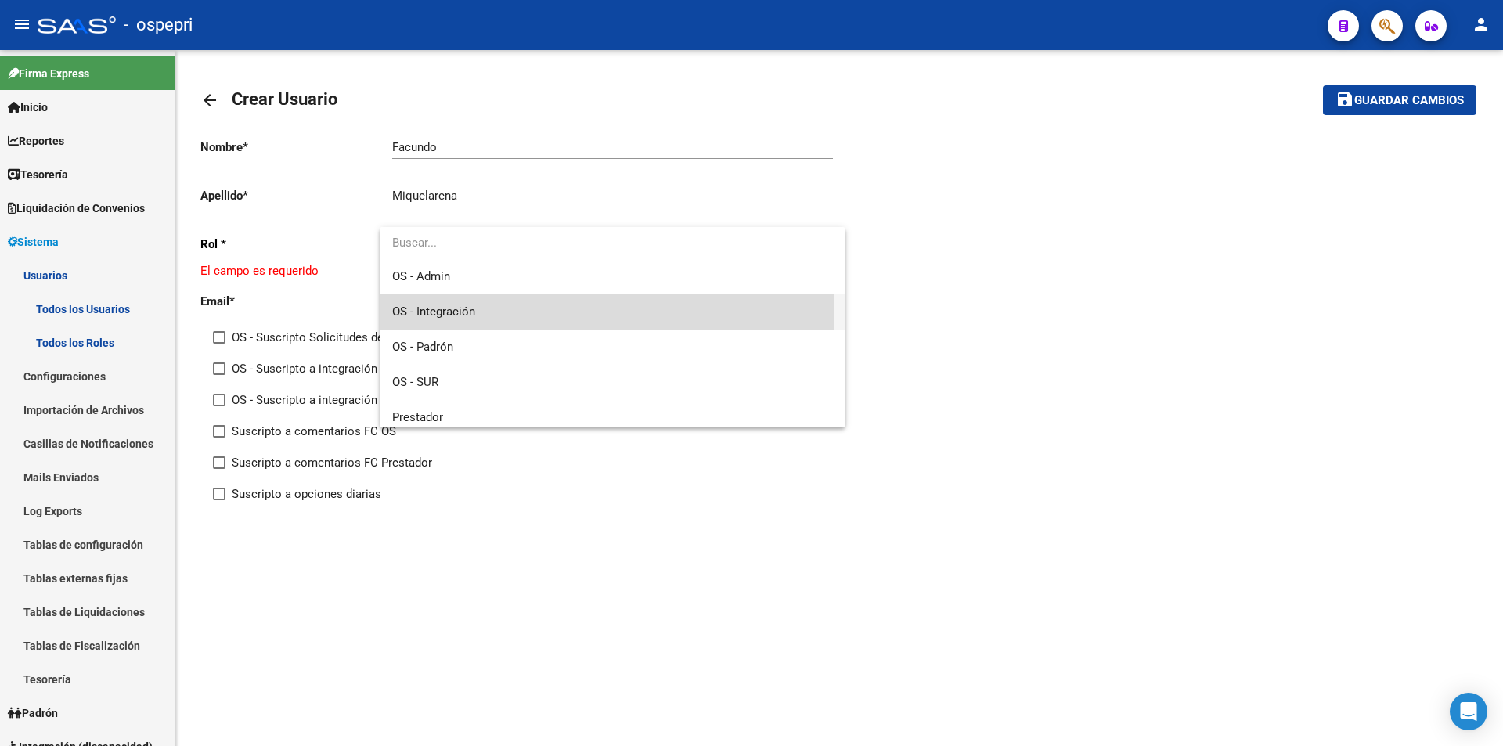
click at [529, 315] on span "OS - Integración" at bounding box center [612, 311] width 441 height 35
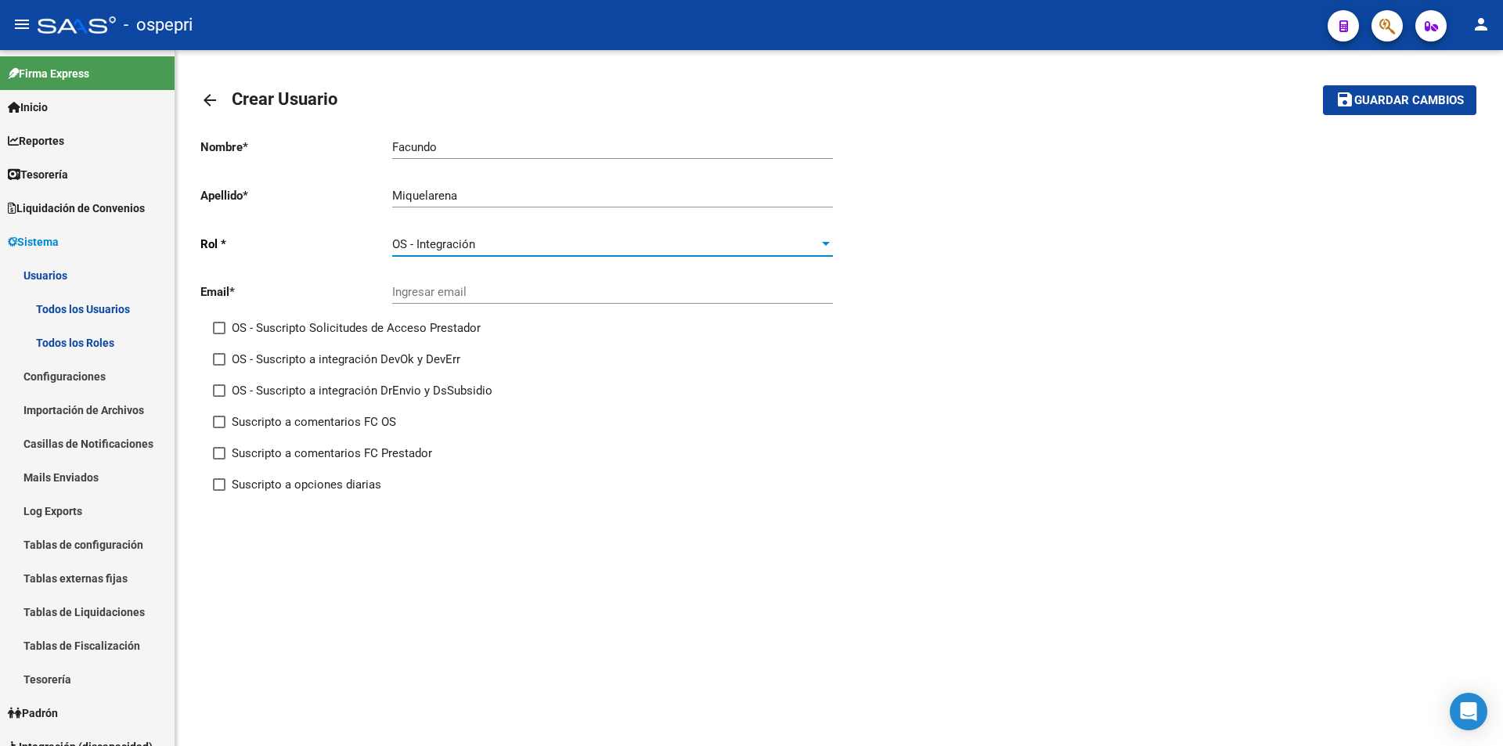
click at [482, 287] on input "Ingresar email" at bounding box center [612, 292] width 441 height 14
type input "[EMAIL_ADDRESS][DOMAIN_NAME]"
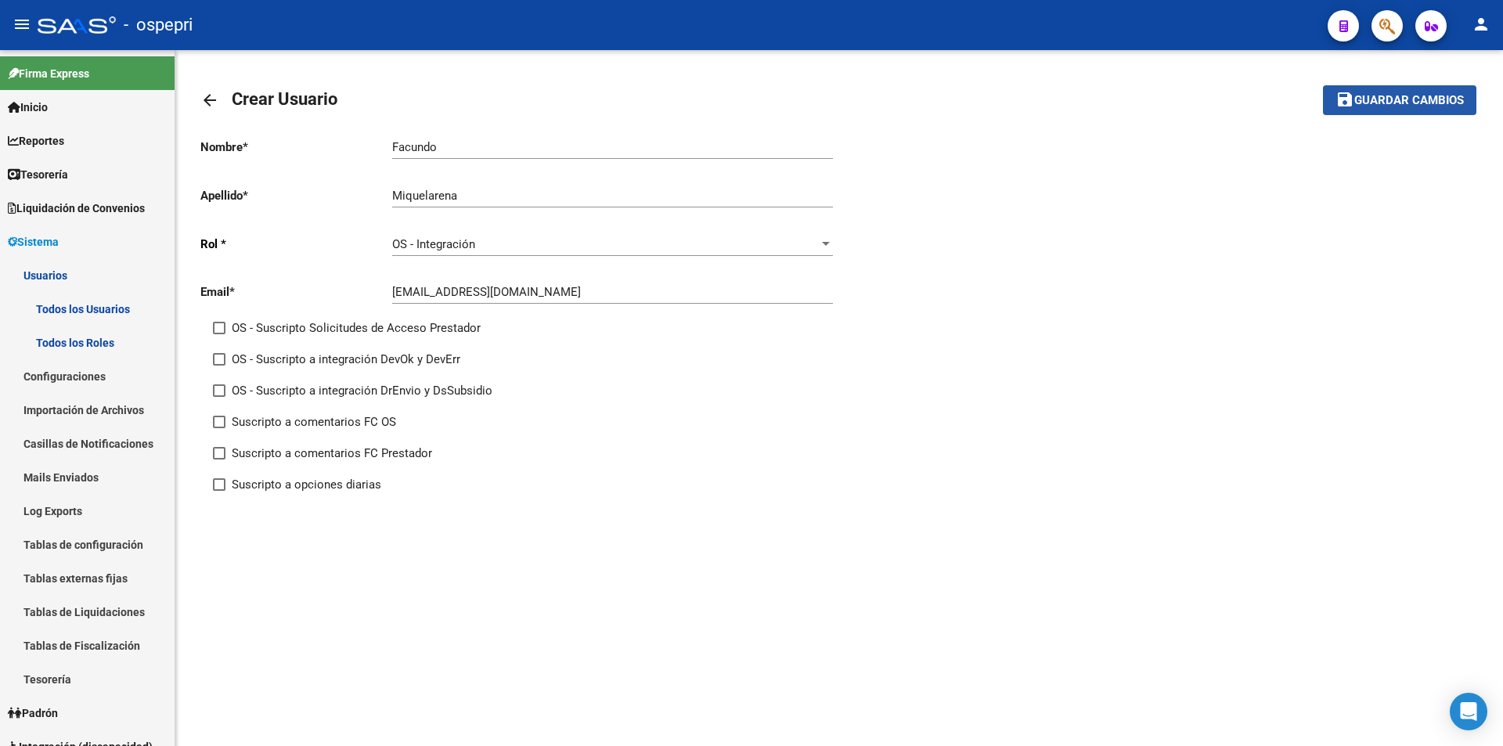
click at [1436, 94] on span "Guardar cambios" at bounding box center [1410, 101] width 110 height 14
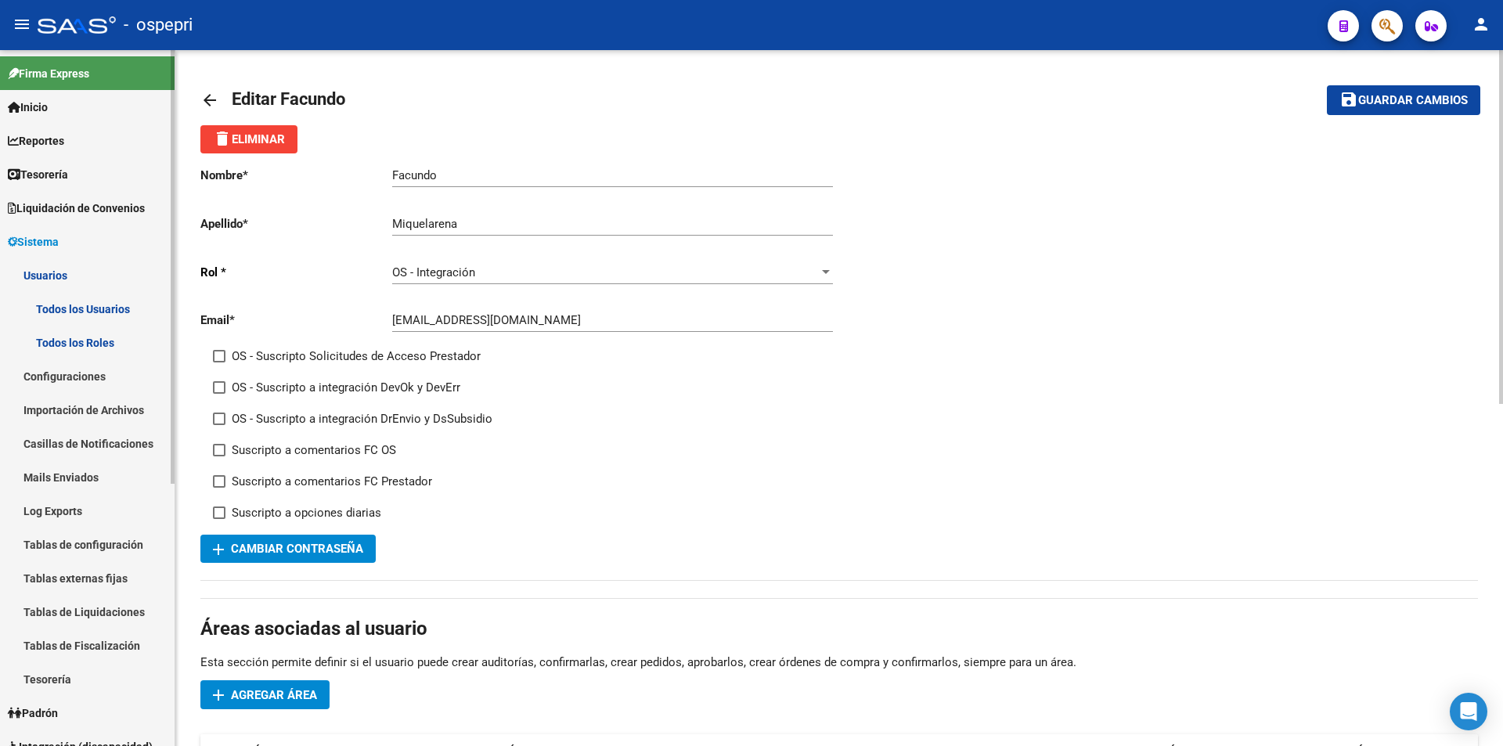
click at [113, 308] on link "Todos los Usuarios" at bounding box center [87, 309] width 175 height 34
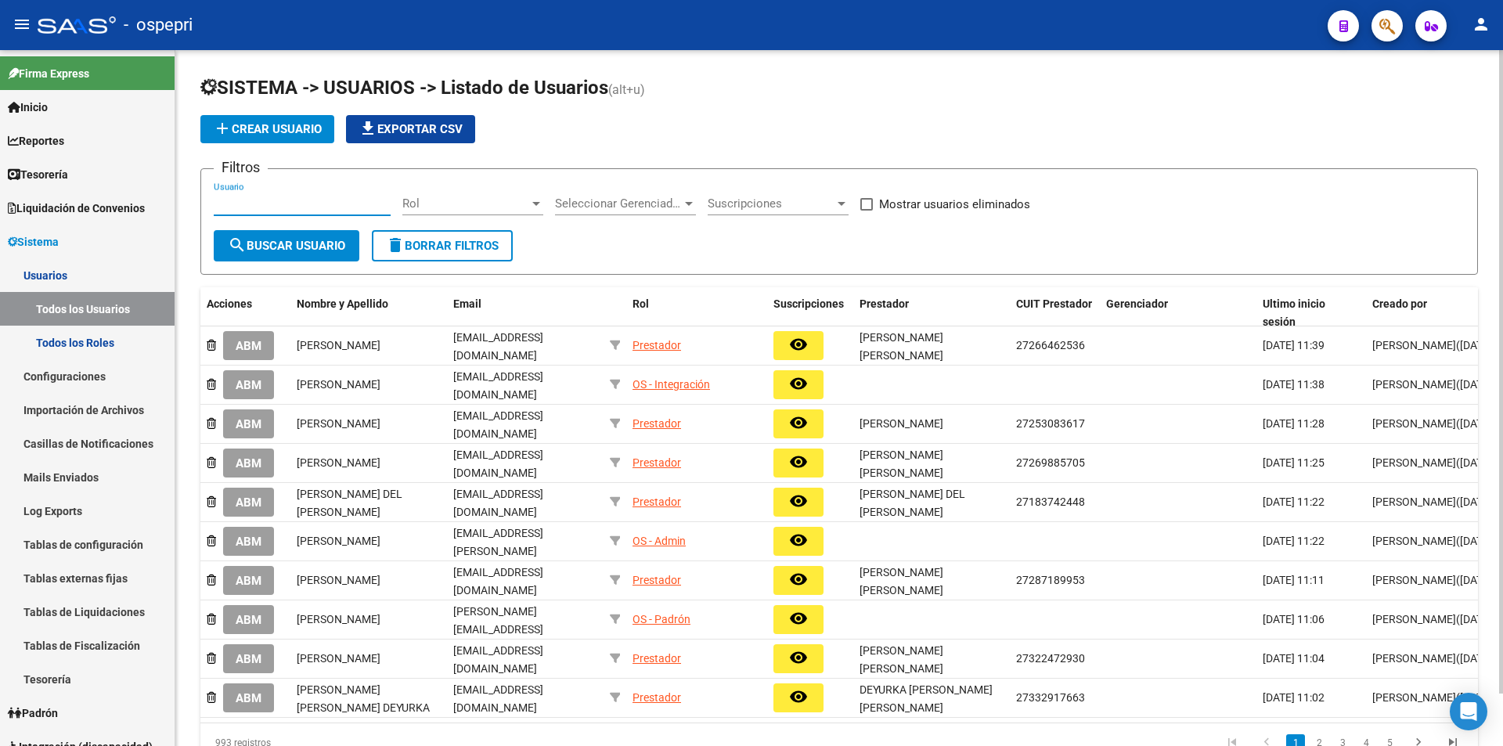
click at [265, 207] on input "Usuario" at bounding box center [302, 204] width 177 height 14
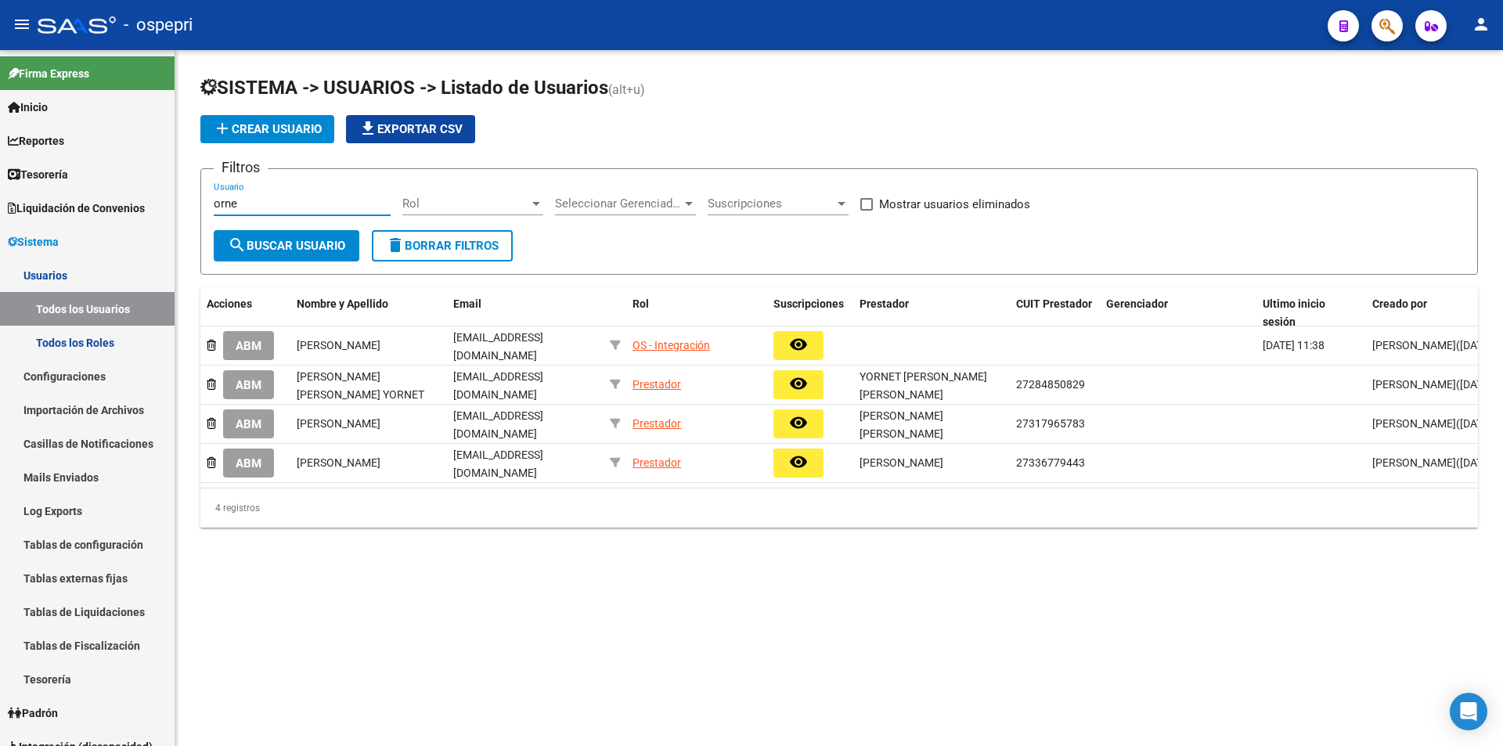
type input "orne"
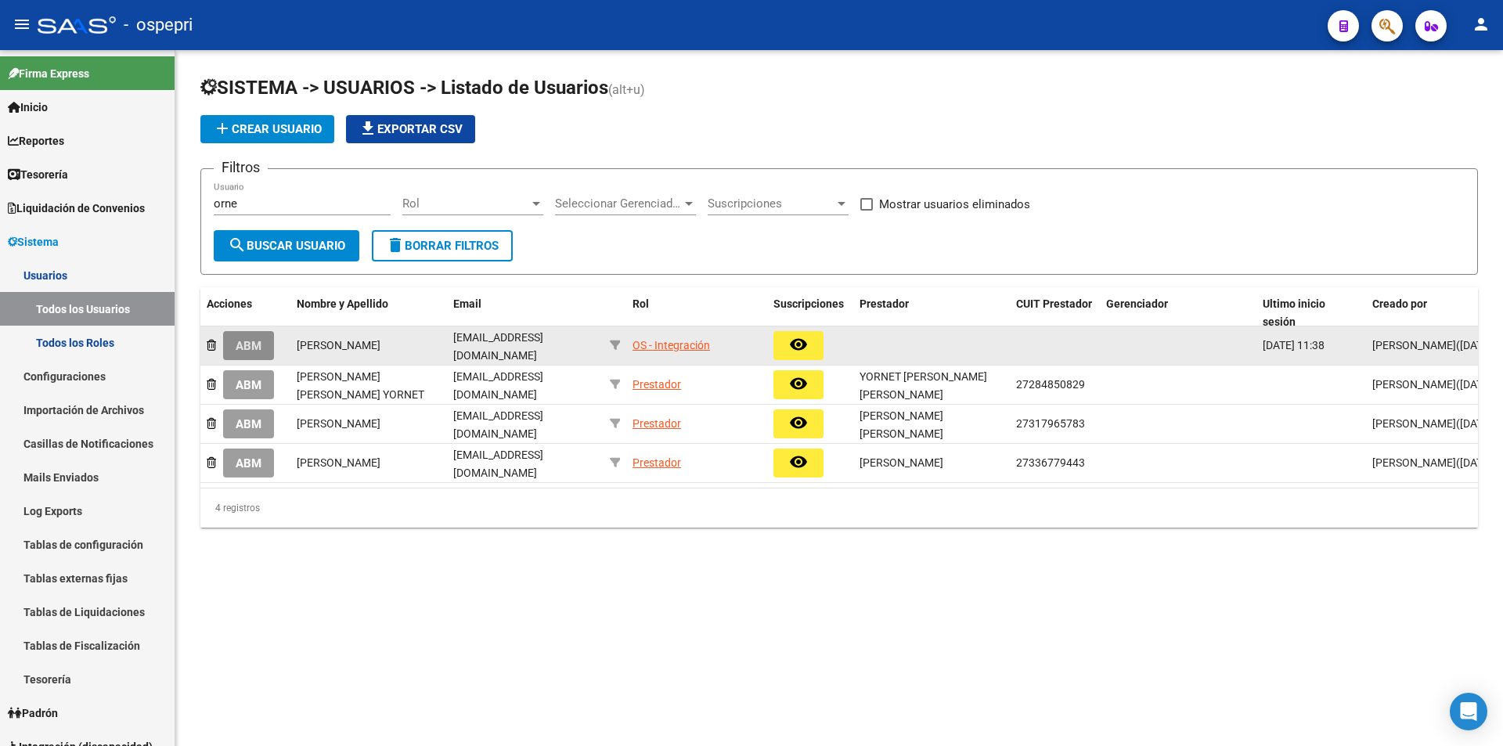
click at [240, 344] on span "ABM" at bounding box center [249, 346] width 26 height 14
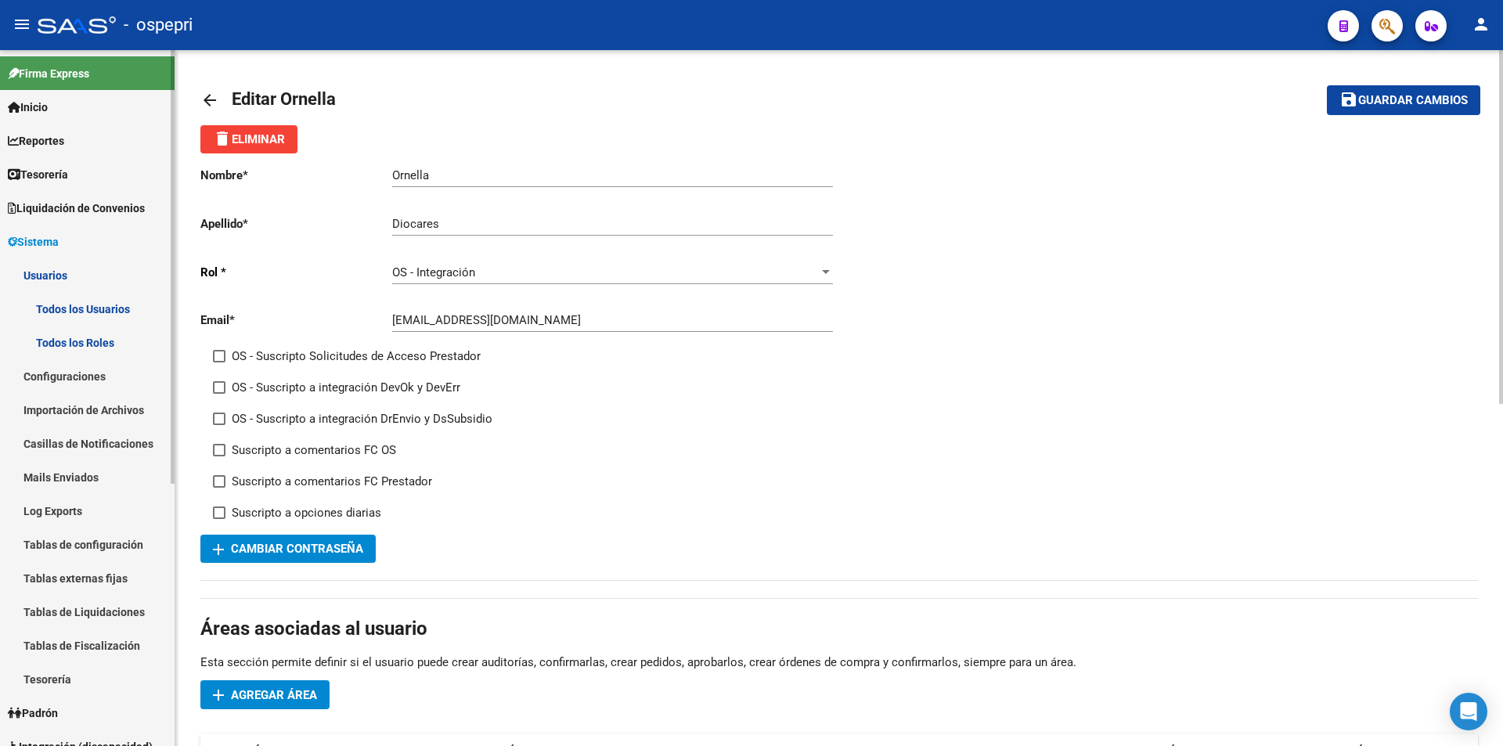
click at [132, 315] on link "Todos los Usuarios" at bounding box center [87, 309] width 175 height 34
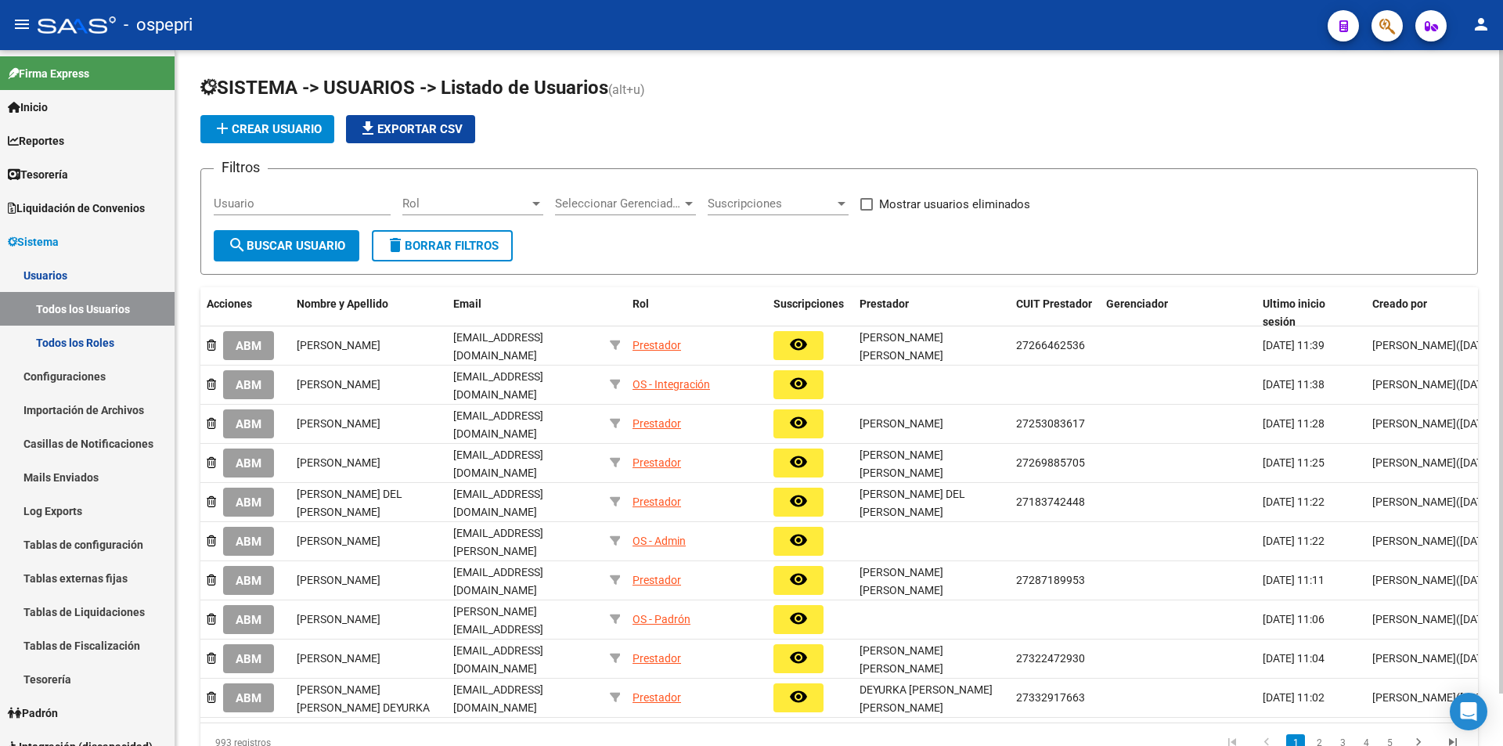
click at [281, 138] on button "add Crear Usuario" at bounding box center [267, 129] width 134 height 28
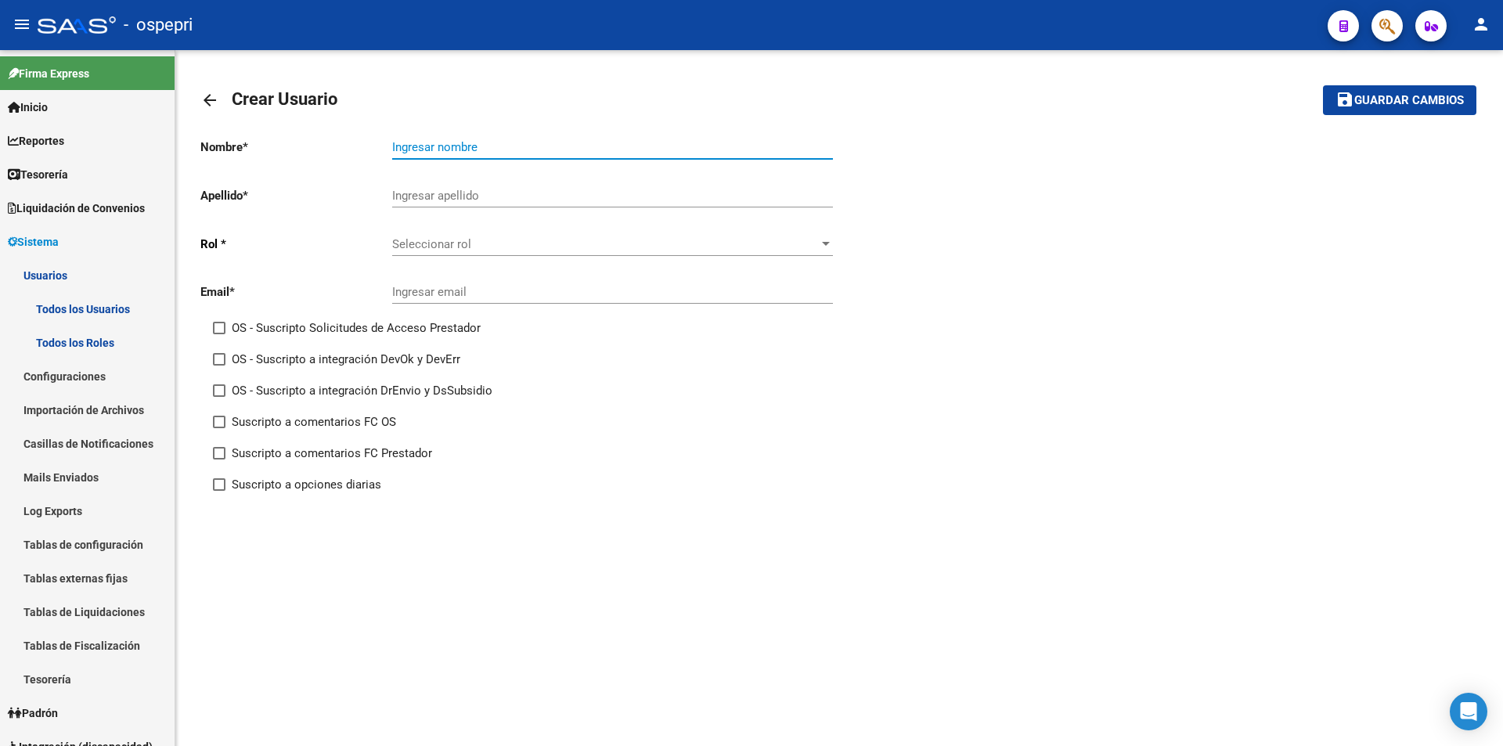
paste input "[PERSON_NAME]"
drag, startPoint x: 432, startPoint y: 150, endPoint x: 518, endPoint y: 143, distance: 86.5
click at [518, 143] on input "[PERSON_NAME]" at bounding box center [612, 147] width 441 height 14
type input "[PERSON_NAME]"
click at [402, 201] on input "[PERSON_NAME]" at bounding box center [612, 196] width 441 height 14
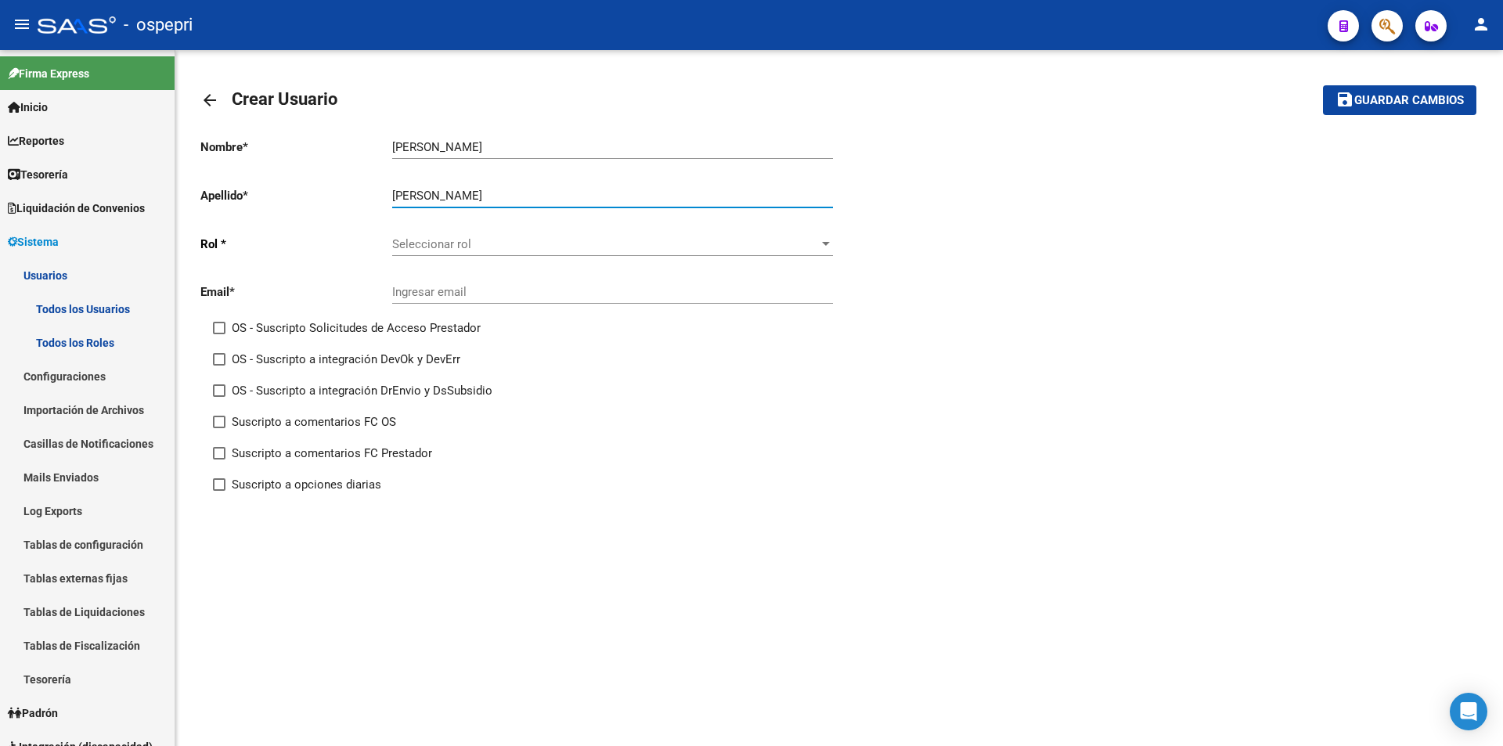
click at [396, 198] on input "[PERSON_NAME]" at bounding box center [612, 196] width 441 height 14
type input "[PERSON_NAME]"
click at [410, 235] on div "Seleccionar rol Seleccionar rol" at bounding box center [612, 239] width 441 height 34
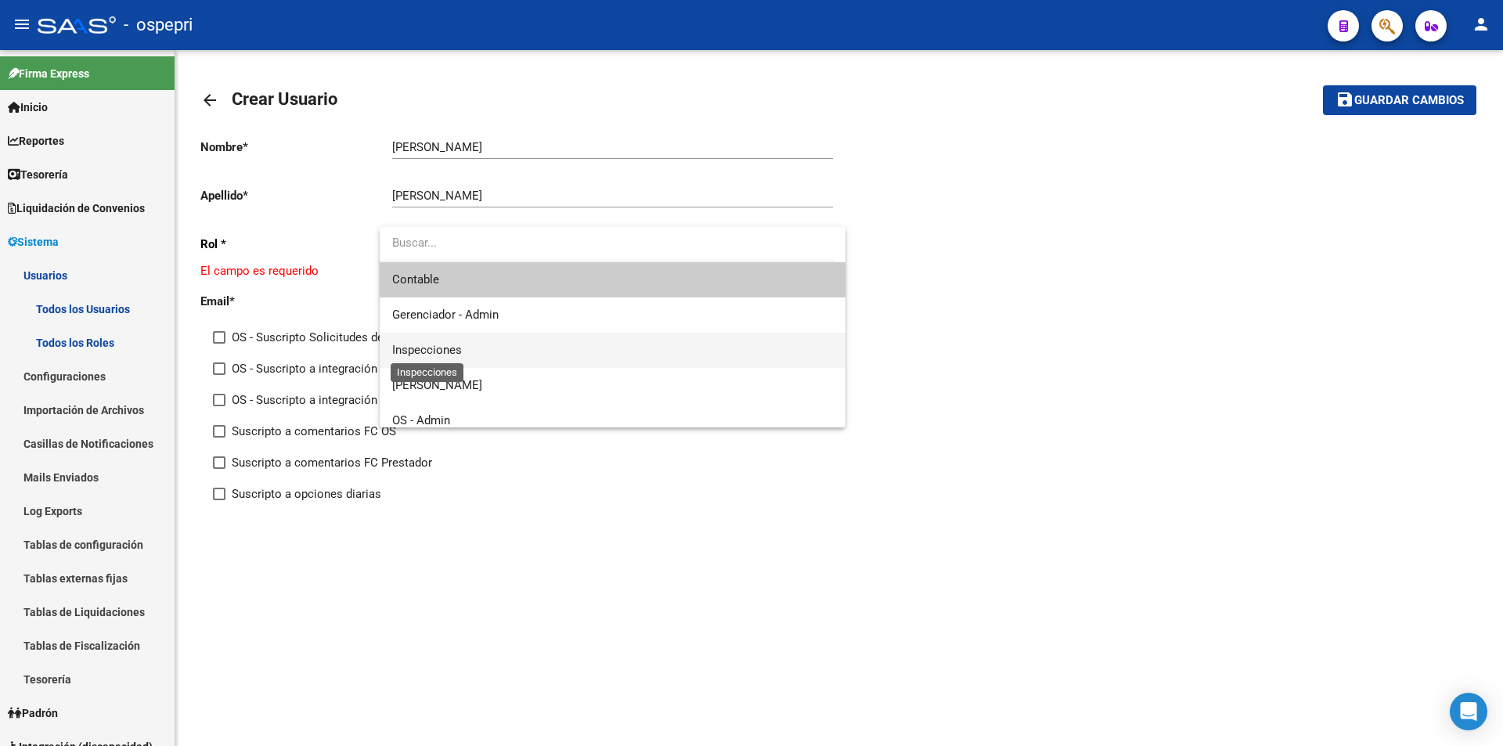
scroll to position [78, 0]
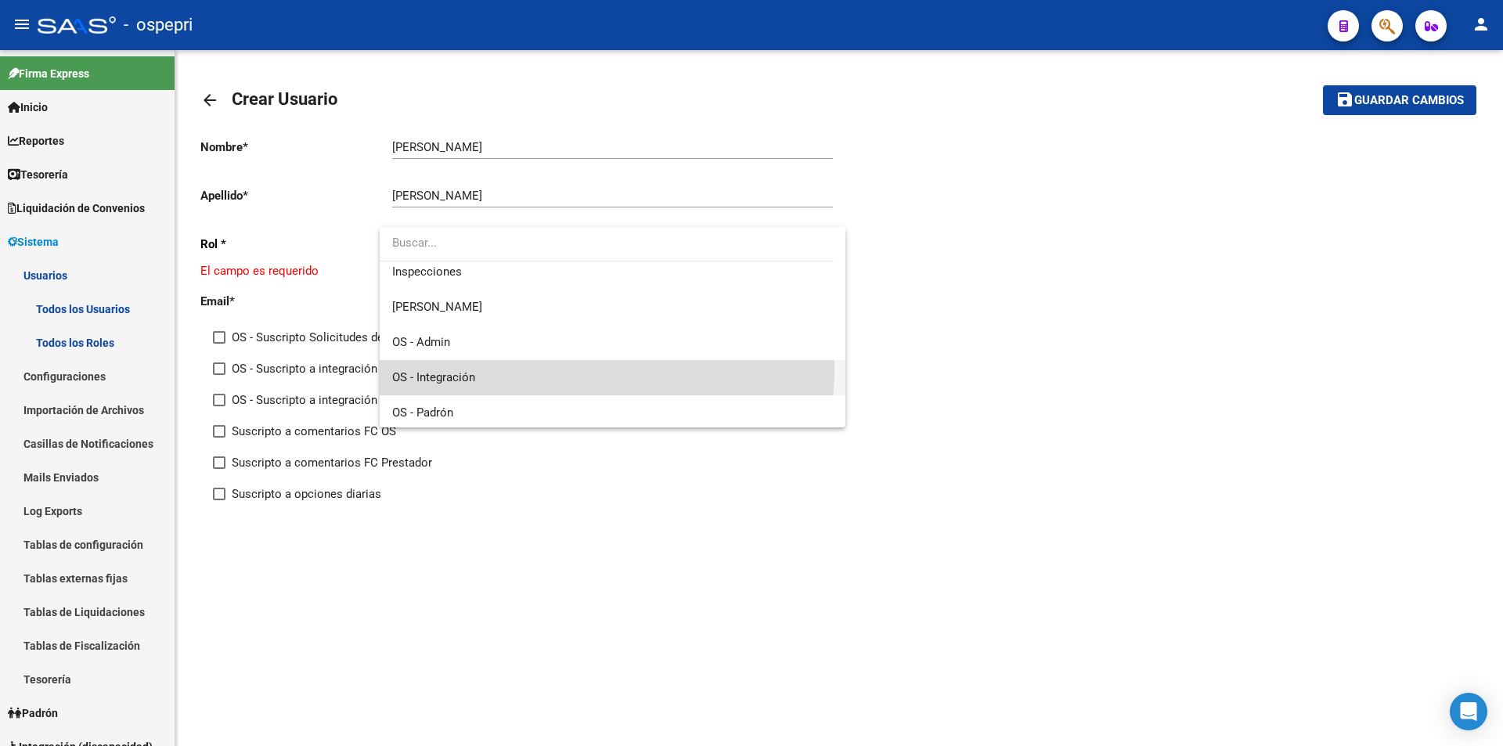
click at [551, 370] on span "OS - Integración" at bounding box center [612, 377] width 441 height 35
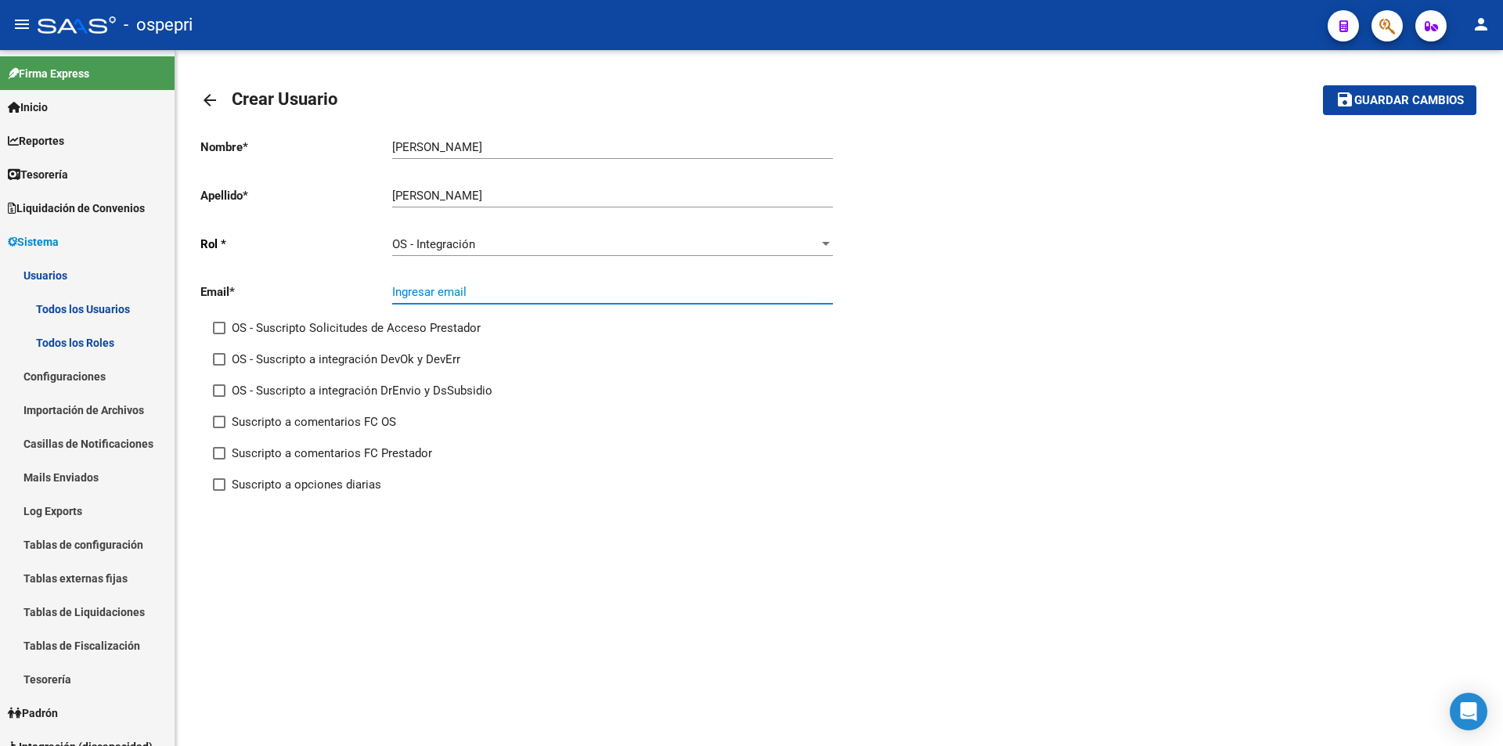
click at [503, 293] on input "Ingresar email" at bounding box center [612, 292] width 441 height 14
type input "[PERSON_NAME][EMAIL_ADDRESS][PERSON_NAME][DOMAIN_NAME]"
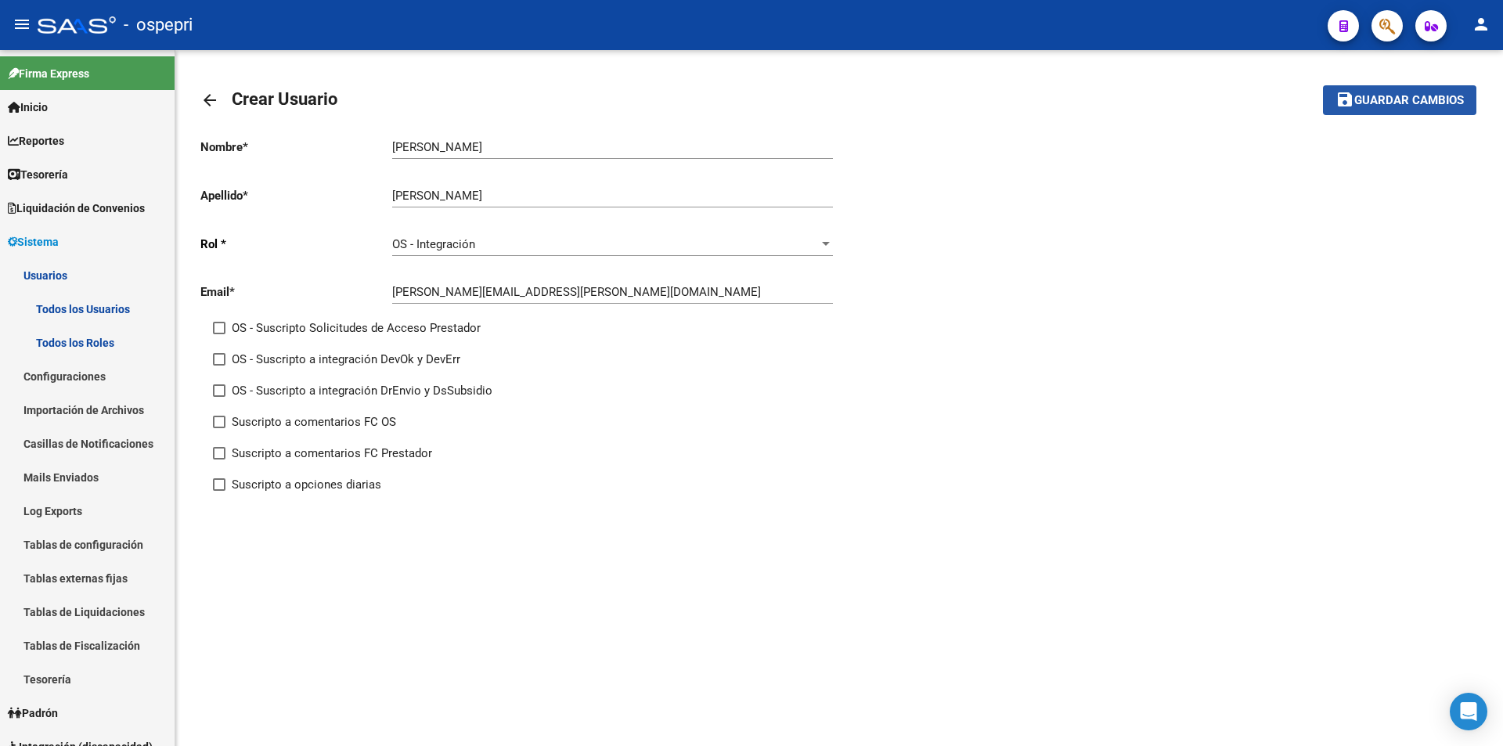
click at [1393, 109] on button "save Guardar cambios" at bounding box center [1399, 99] width 153 height 29
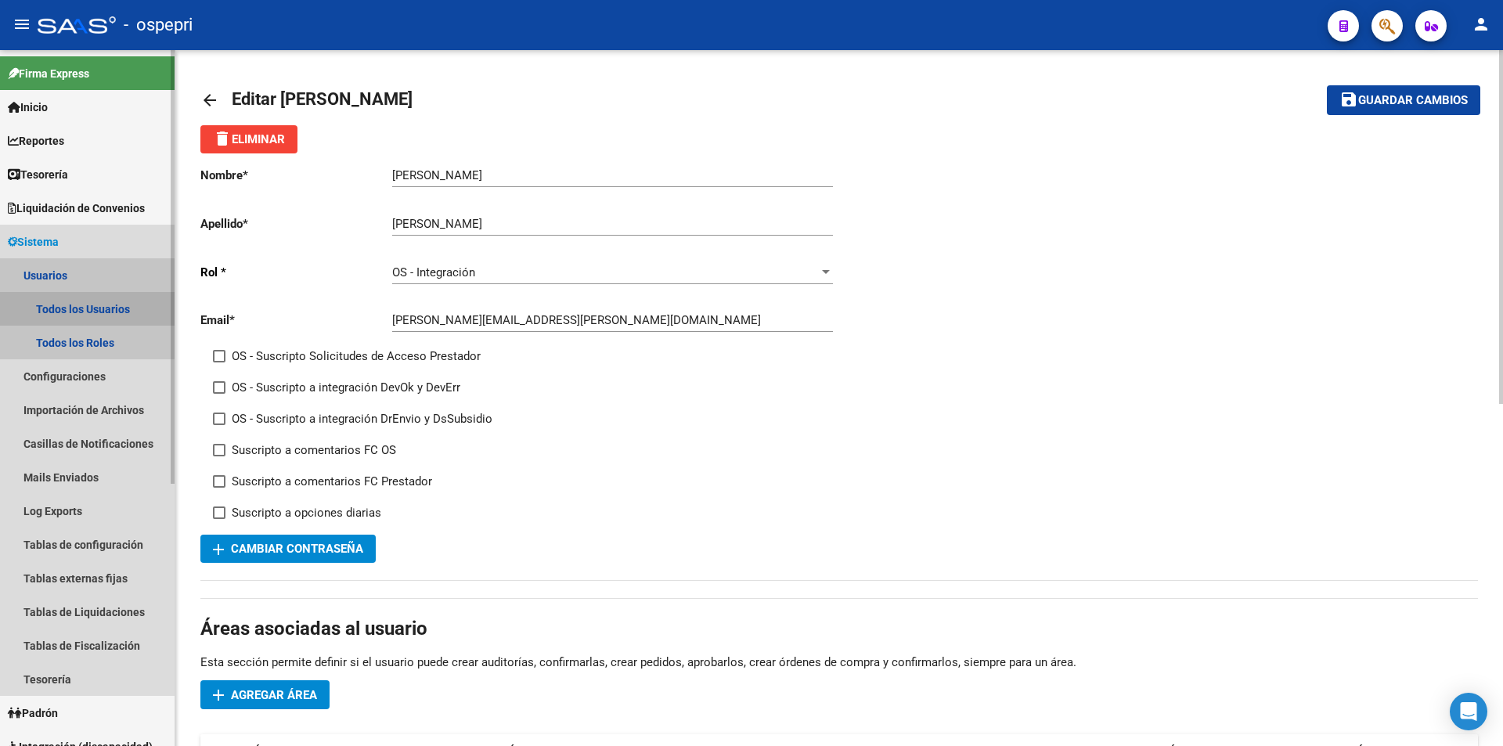
click at [113, 309] on link "Todos los Usuarios" at bounding box center [87, 309] width 175 height 34
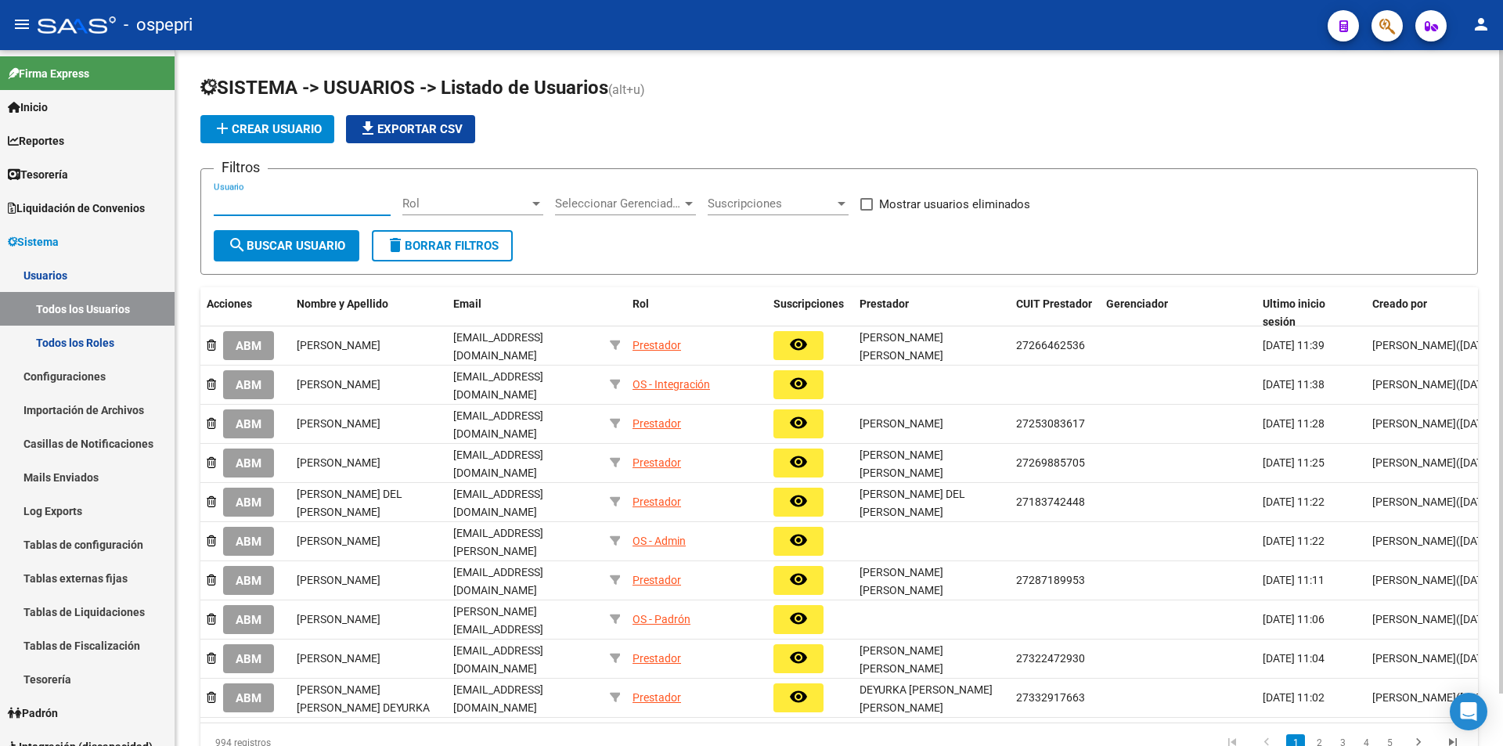
paste input "20346625156"
type input "20346625156"
click at [316, 251] on span "search Buscar Usuario" at bounding box center [286, 246] width 117 height 14
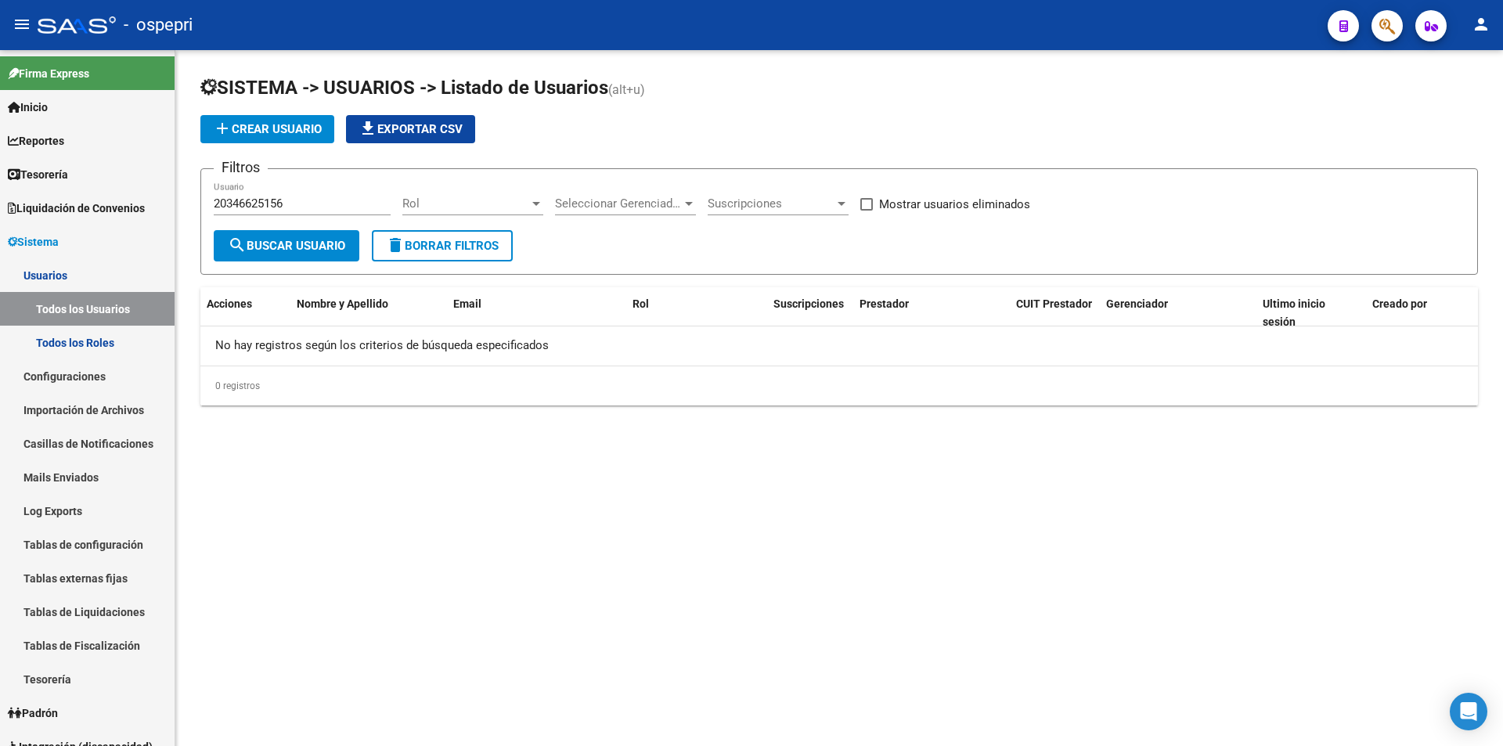
click at [285, 132] on span "add Crear Usuario" at bounding box center [267, 129] width 109 height 14
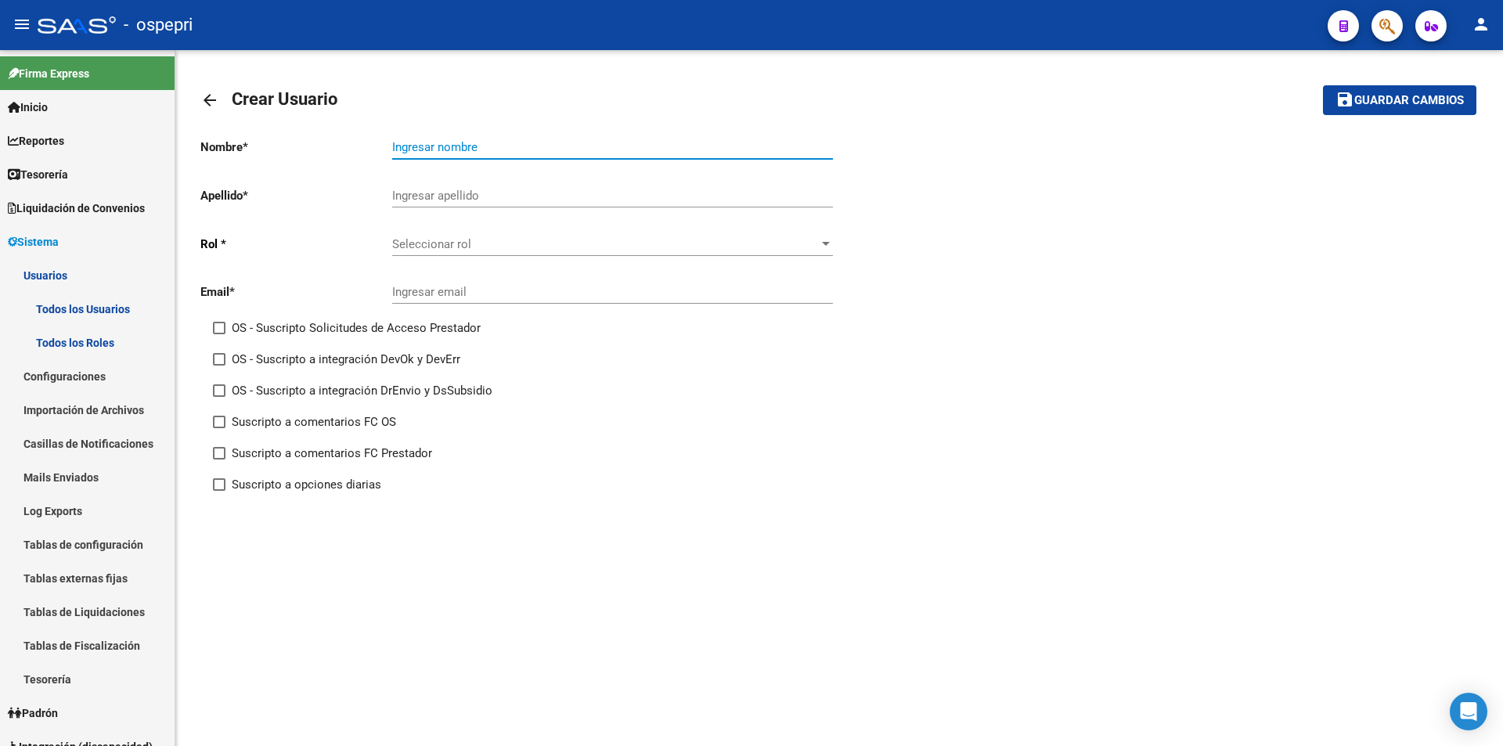
click at [456, 152] on input "Ingresar nombre" at bounding box center [612, 147] width 441 height 14
paste input "[PERSON_NAME]"
drag, startPoint x: 446, startPoint y: 150, endPoint x: 530, endPoint y: 152, distance: 83.8
click at [530, 152] on input "[PERSON_NAME]" at bounding box center [612, 147] width 441 height 14
type input "[PERSON_NAME]"
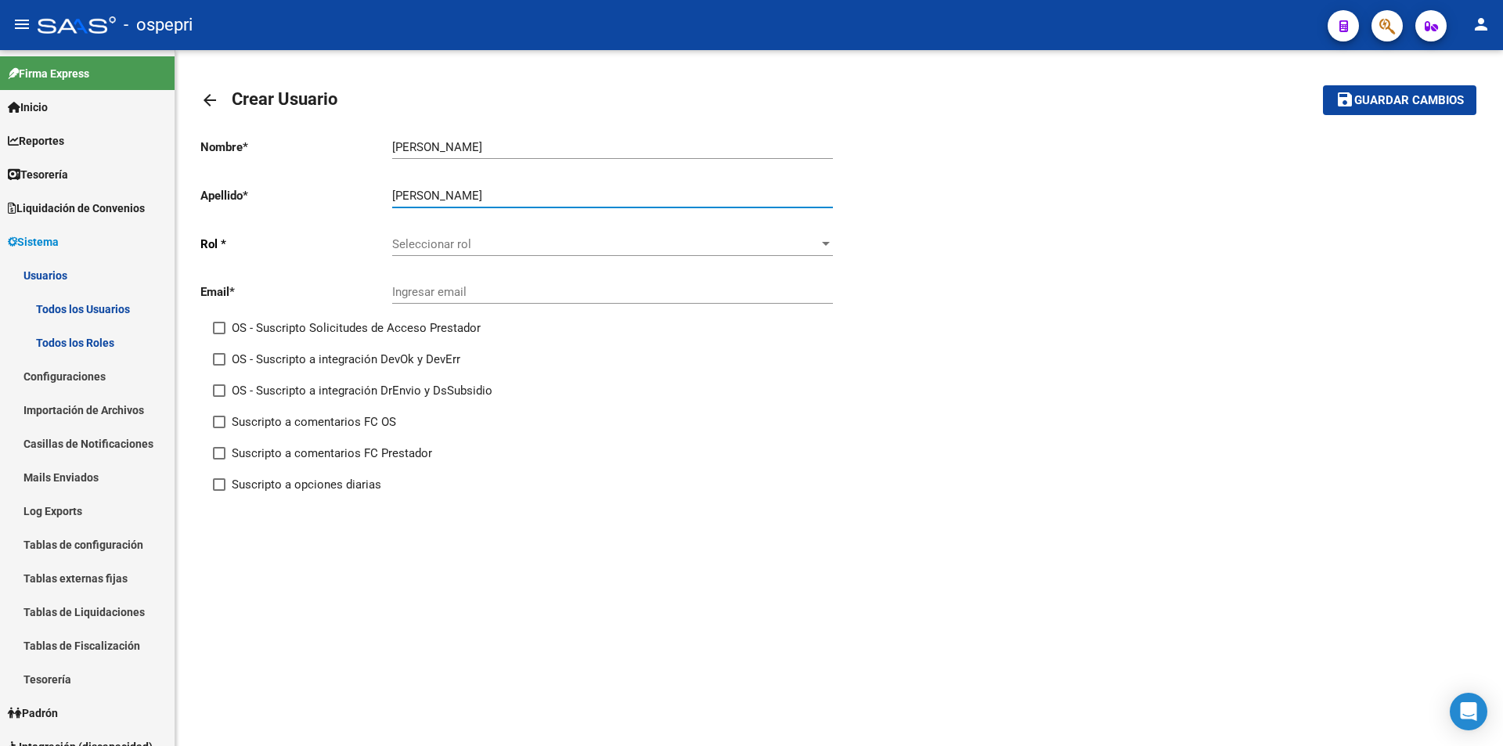
type input "[PERSON_NAME]"
click at [492, 148] on input "[PERSON_NAME]" at bounding box center [612, 147] width 441 height 14
type input "[PERSON_NAME]"
click at [460, 235] on div "Seleccionar rol Seleccionar rol" at bounding box center [612, 239] width 441 height 34
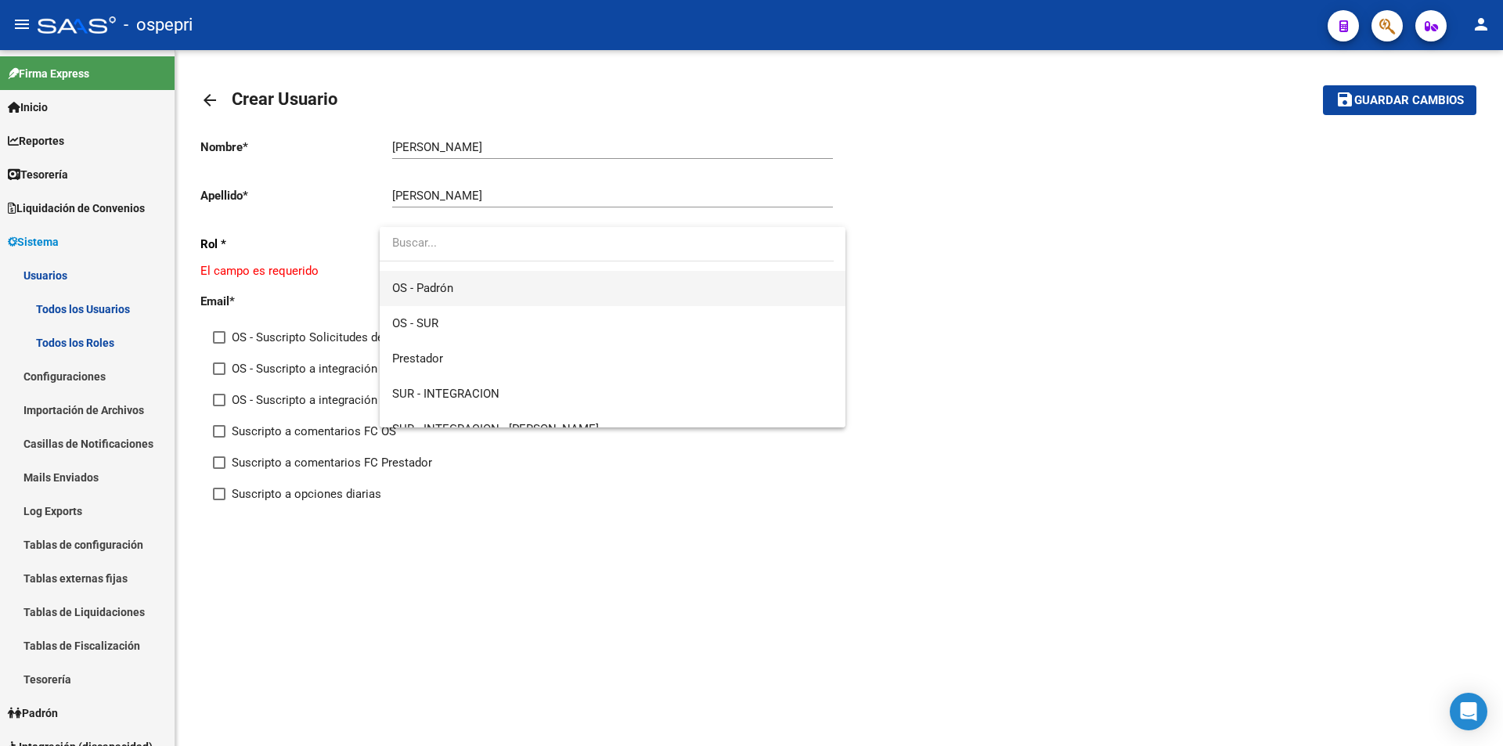
scroll to position [222, 0]
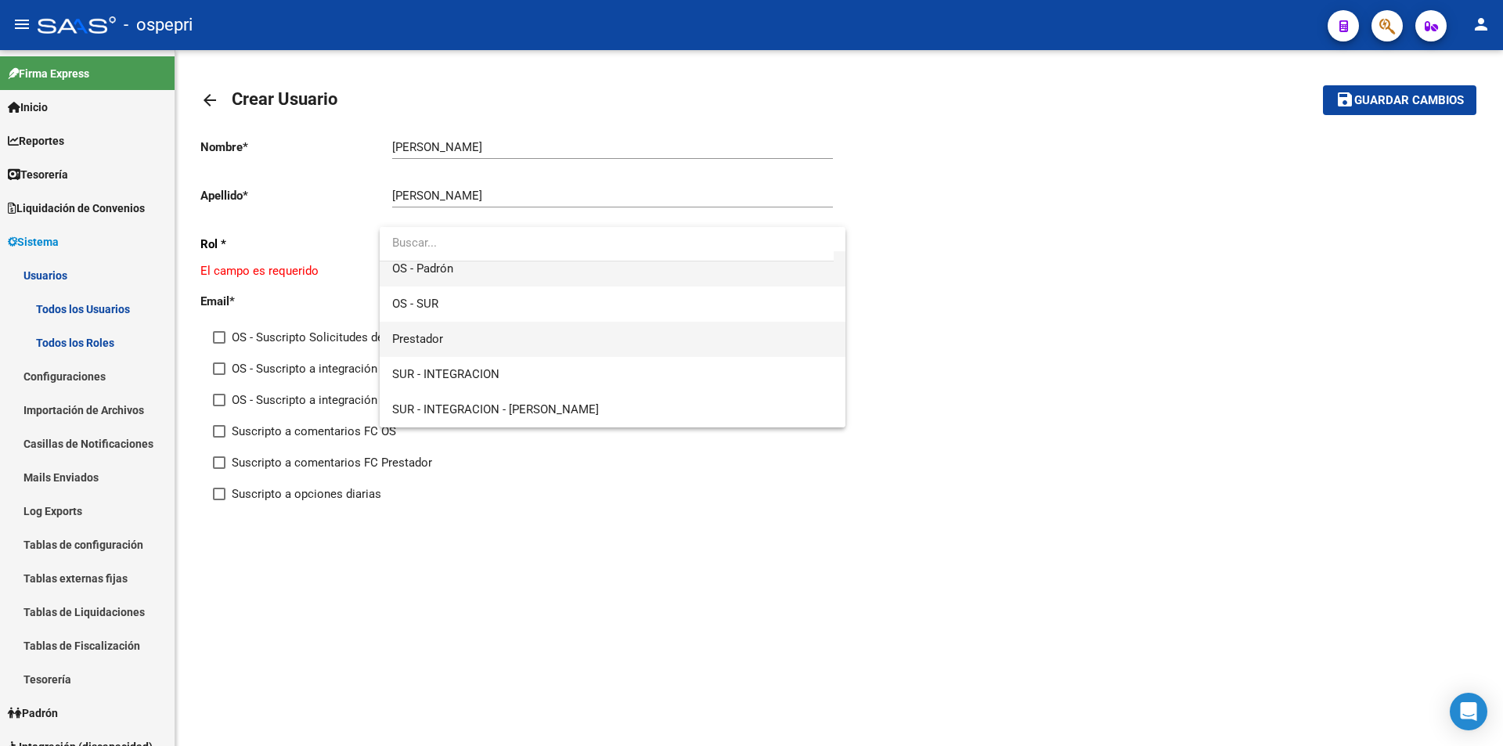
click at [481, 339] on span "Prestador" at bounding box center [612, 339] width 441 height 35
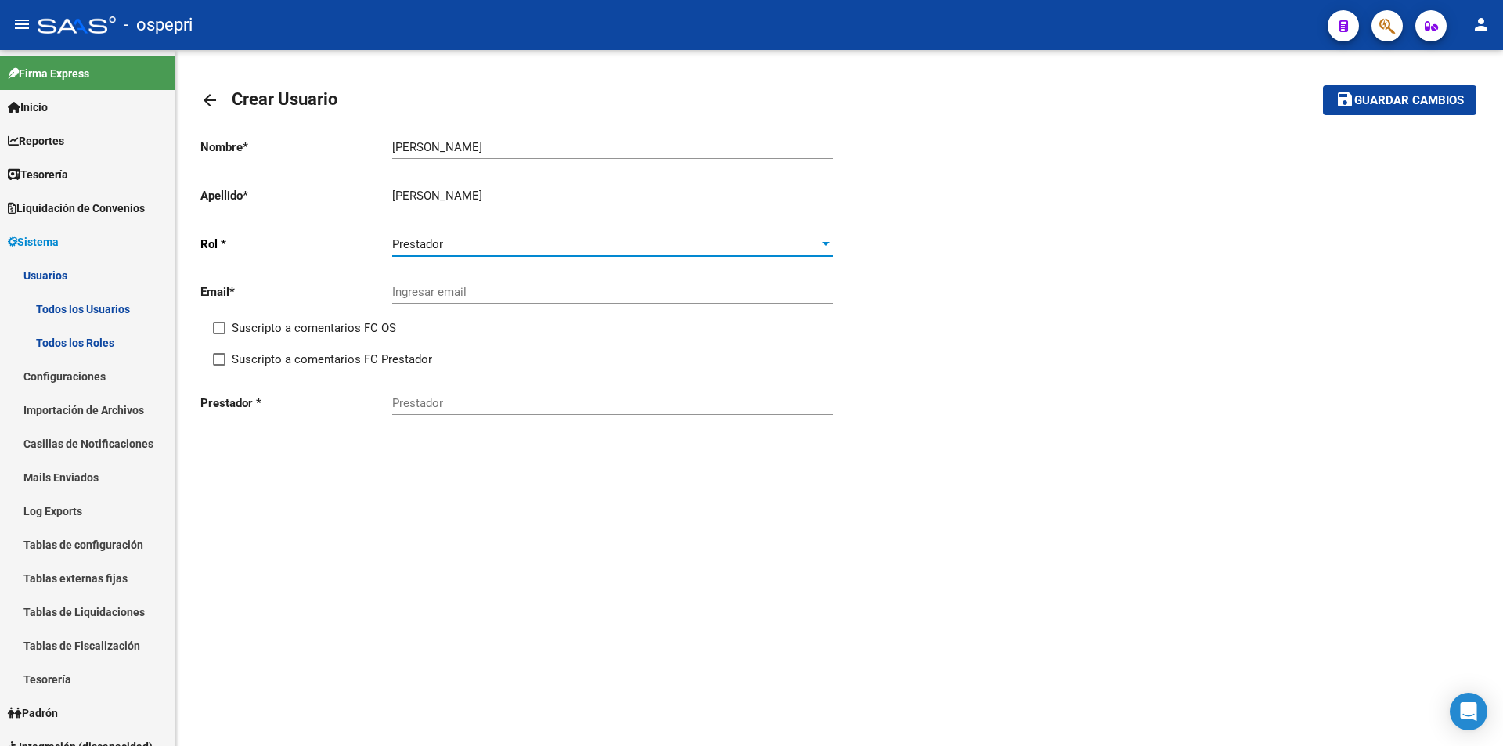
click at [457, 293] on input "Ingresar email" at bounding box center [612, 292] width 441 height 14
paste input "[EMAIL_ADDRESS][DOMAIN_NAME]"
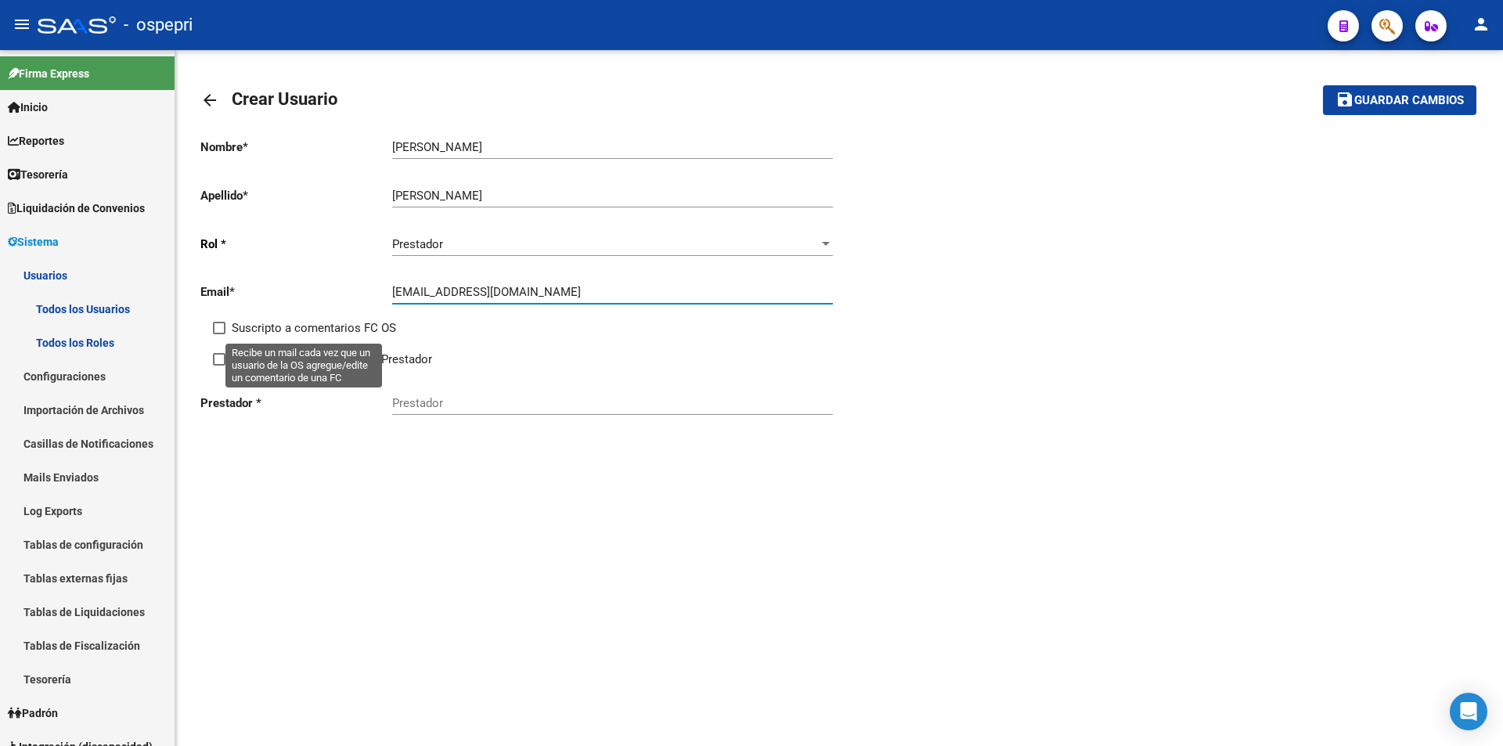
type input "[EMAIL_ADDRESS][DOMAIN_NAME]"
click at [371, 331] on span "Suscripto a comentarios FC OS" at bounding box center [314, 328] width 164 height 19
click at [219, 334] on input "Suscripto a comentarios FC OS" at bounding box center [218, 334] width 1 height 1
checkbox input "true"
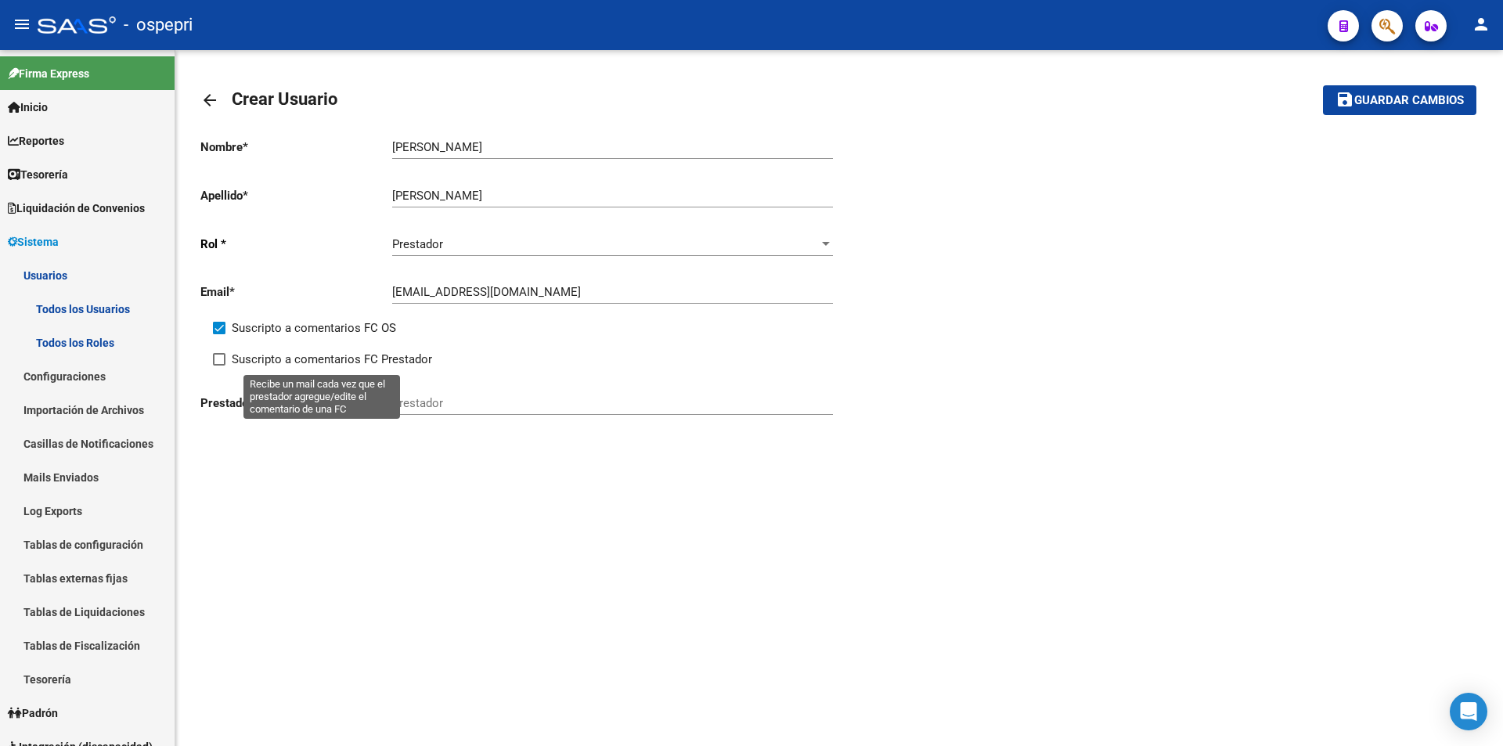
click at [384, 355] on span "Suscripto a comentarios FC Prestador" at bounding box center [332, 359] width 200 height 19
click at [219, 366] on input "Suscripto a comentarios FC Prestador" at bounding box center [218, 366] width 1 height 1
checkbox input "true"
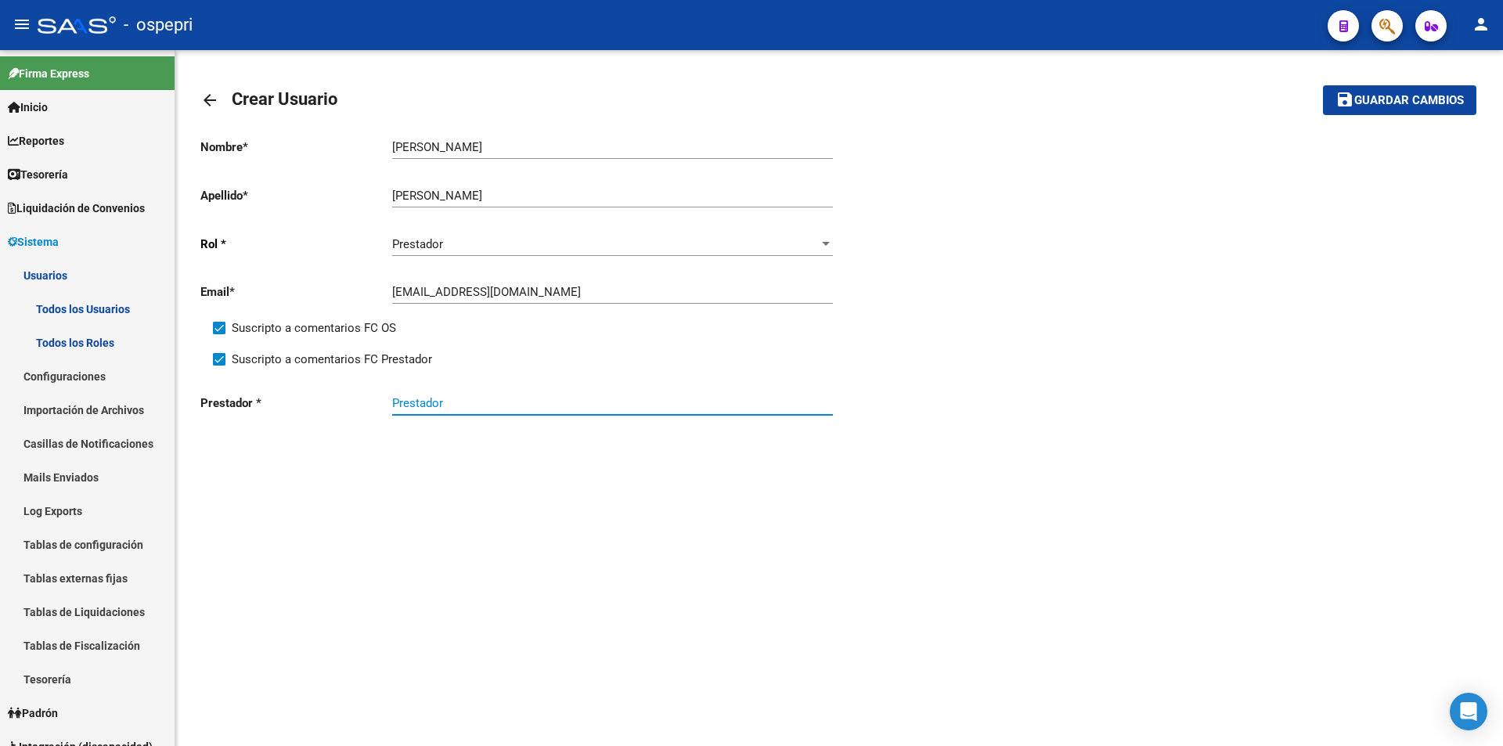
click at [424, 398] on input "Prestador" at bounding box center [612, 403] width 441 height 14
paste input "20346625156"
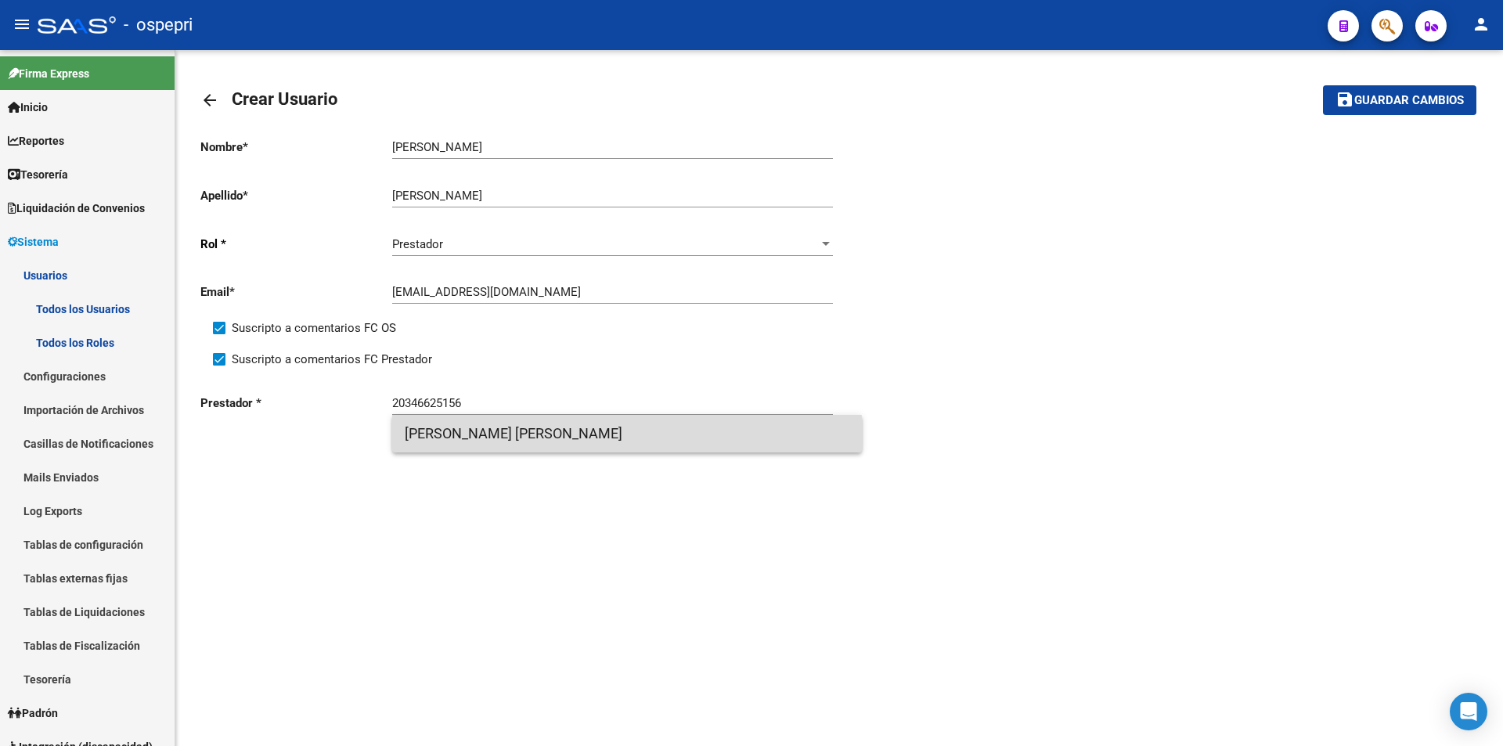
click at [489, 442] on span "[PERSON_NAME] [PERSON_NAME]" at bounding box center [627, 434] width 445 height 38
type input "[PERSON_NAME] [PERSON_NAME]"
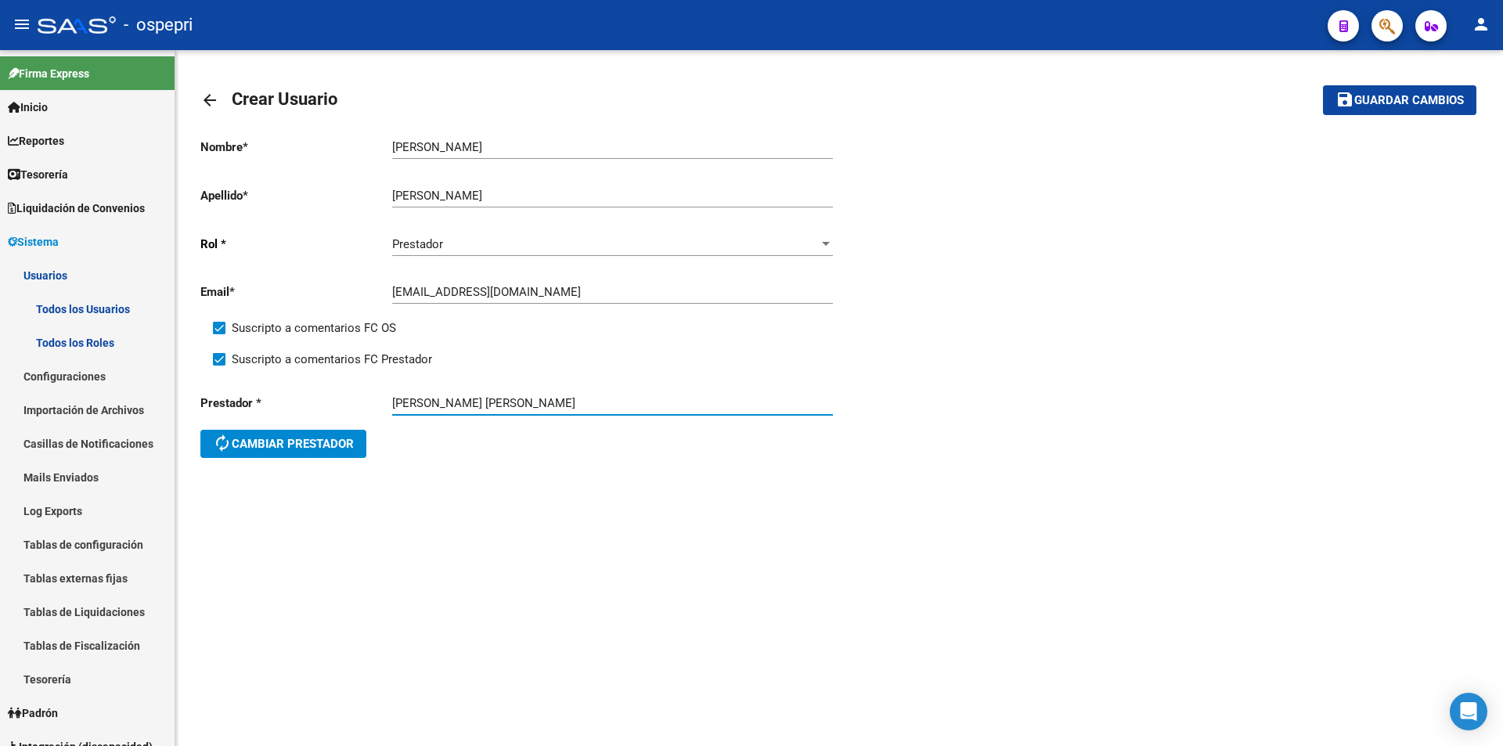
click at [560, 143] on input "[PERSON_NAME]" at bounding box center [612, 147] width 441 height 14
type input "[PERSON_NAME]"
click at [1433, 99] on span "Guardar cambios" at bounding box center [1410, 101] width 110 height 14
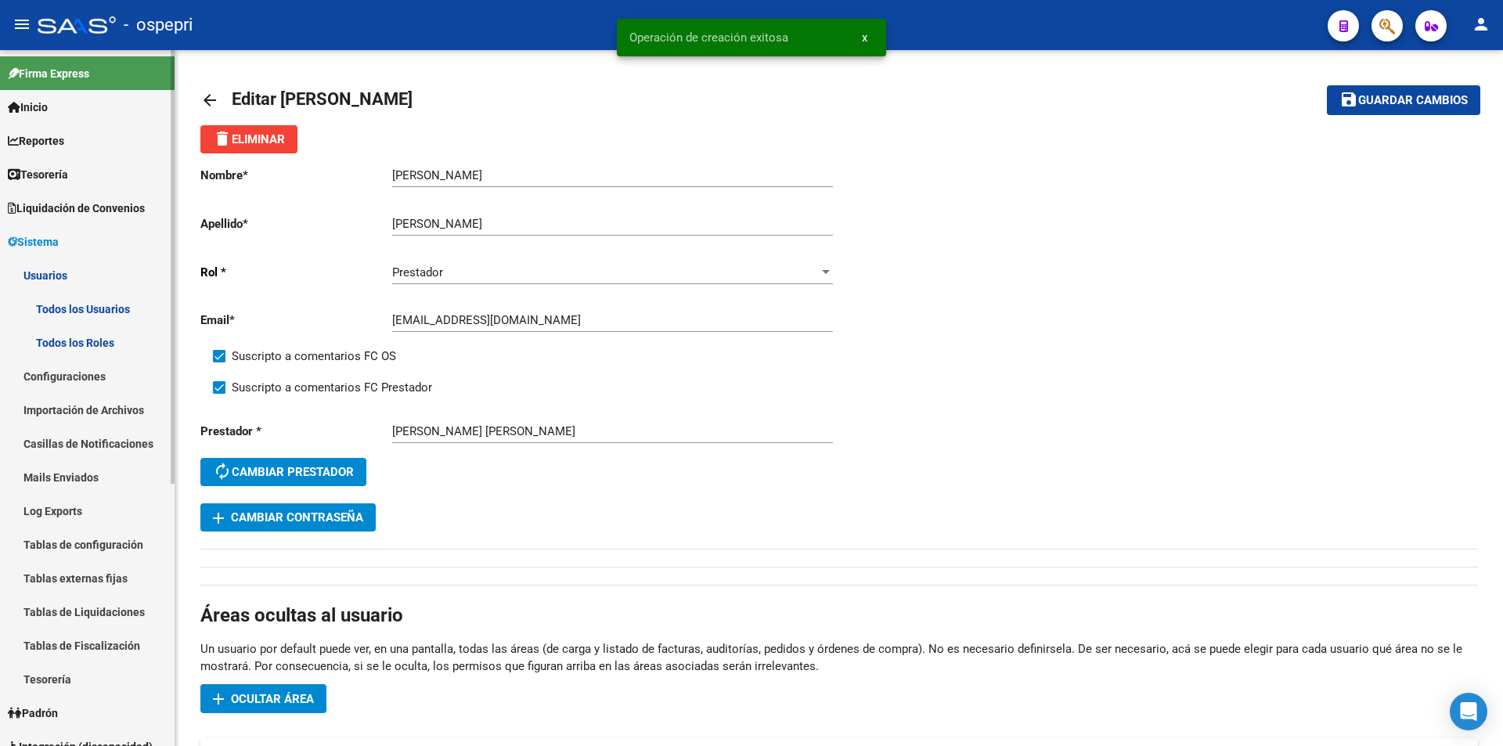
click at [100, 311] on link "Todos los Usuarios" at bounding box center [87, 309] width 175 height 34
